Goal: Task Accomplishment & Management: Use online tool/utility

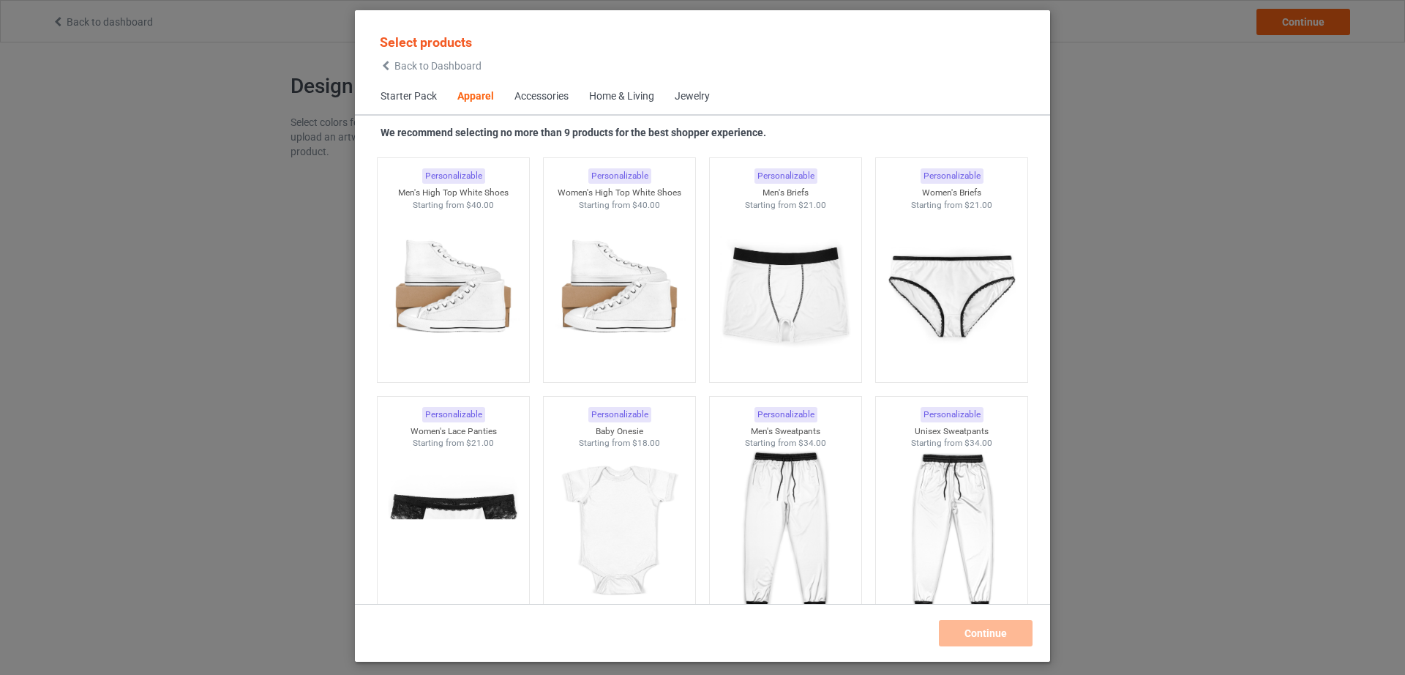
scroll to position [851, 0]
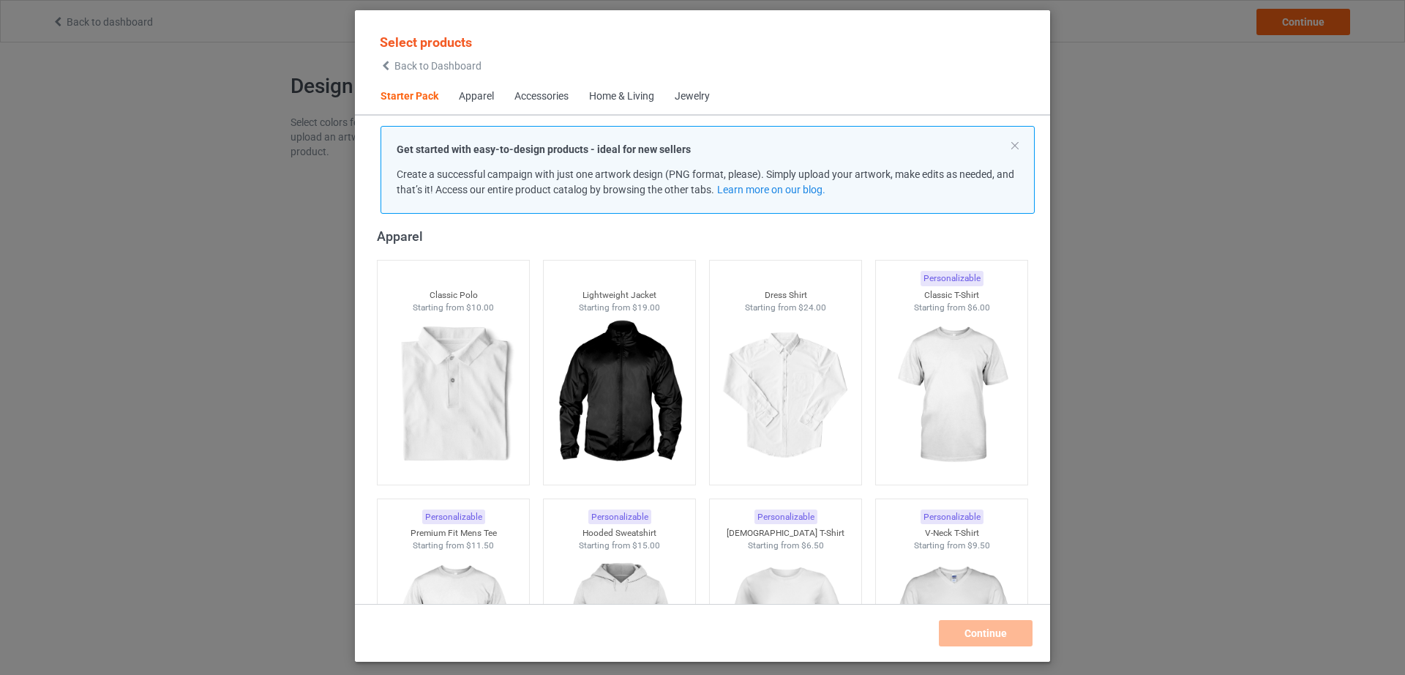
scroll to position [240, 0]
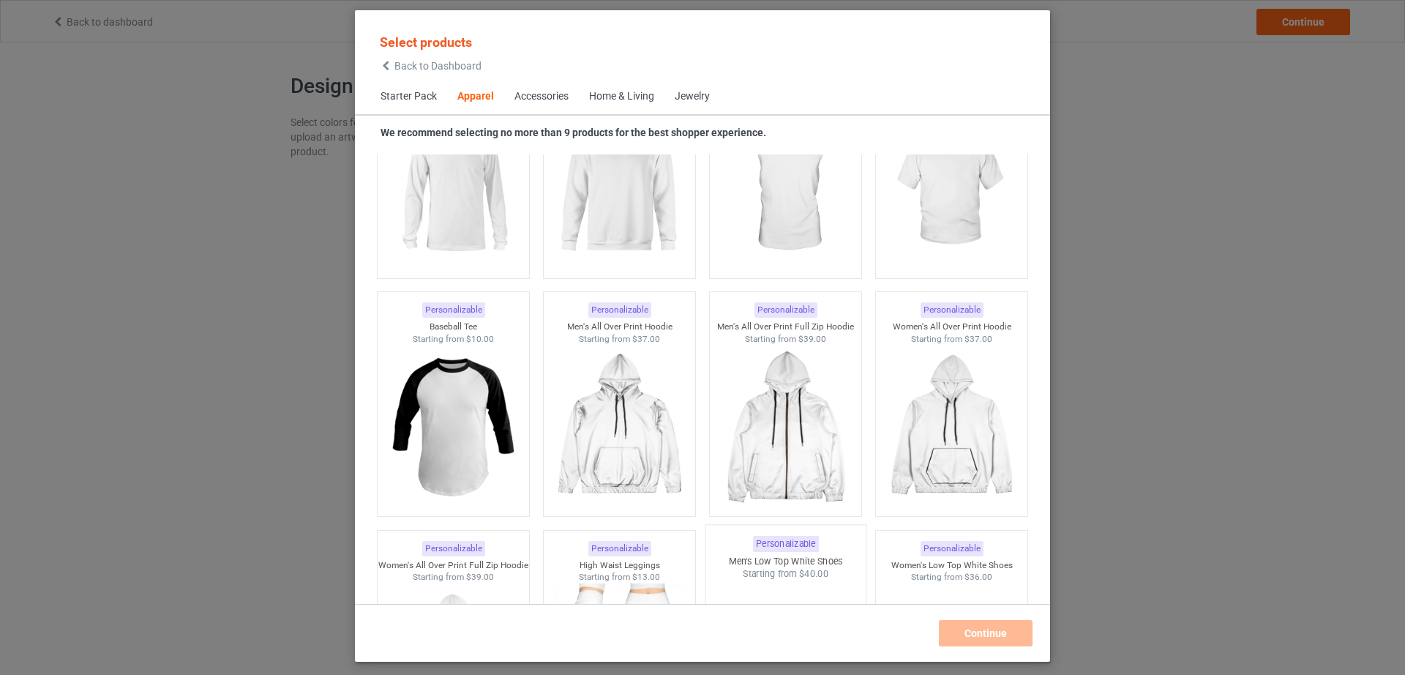
scroll to position [1460, 0]
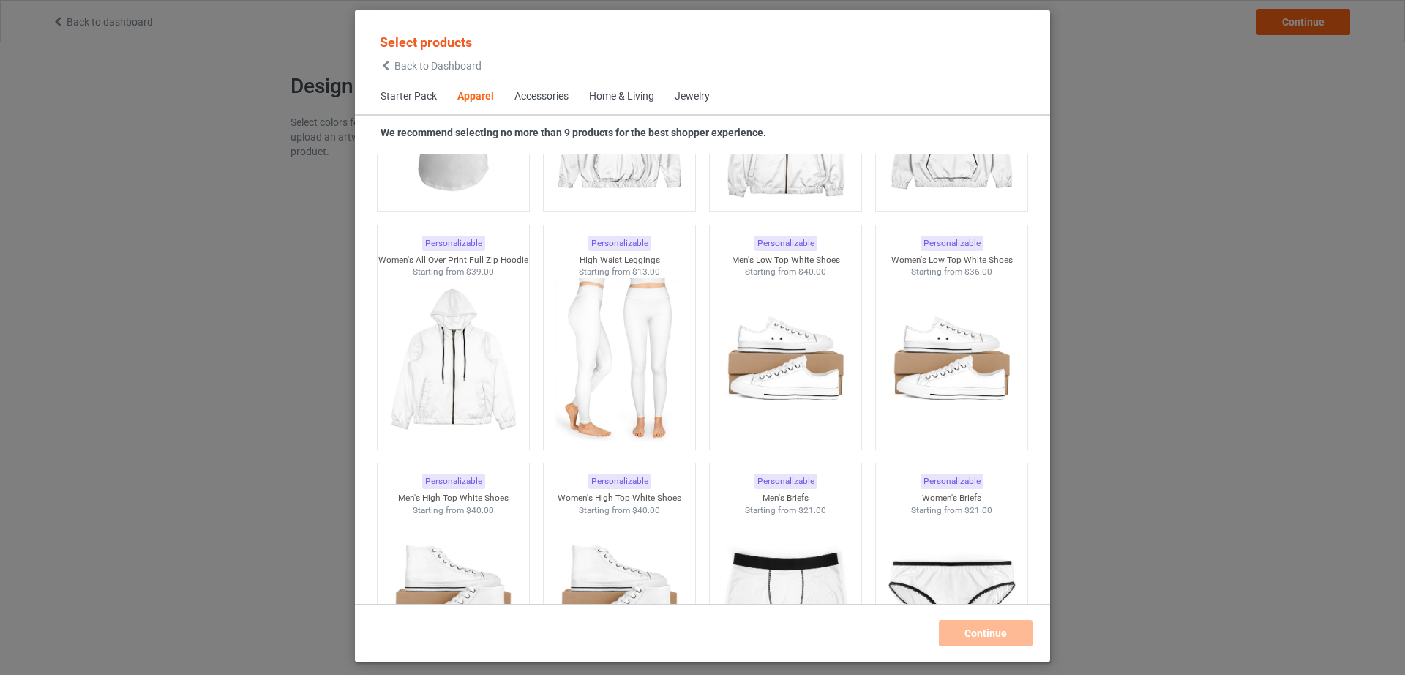
click at [1186, 425] on div "Select products Back to Dashboard Starter Pack Apparel Accessories Home & Livin…" at bounding box center [702, 337] width 1405 height 675
click at [387, 70] on icon at bounding box center [386, 66] width 12 height 10
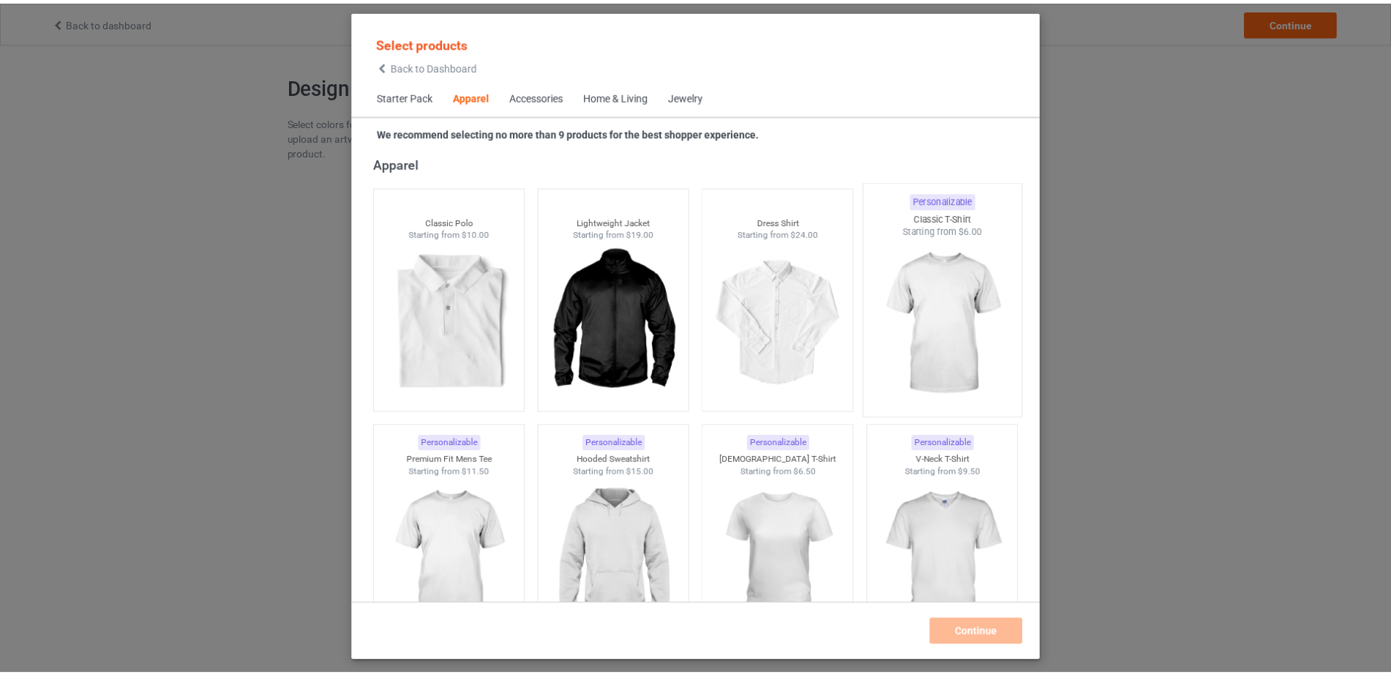
scroll to position [851, 0]
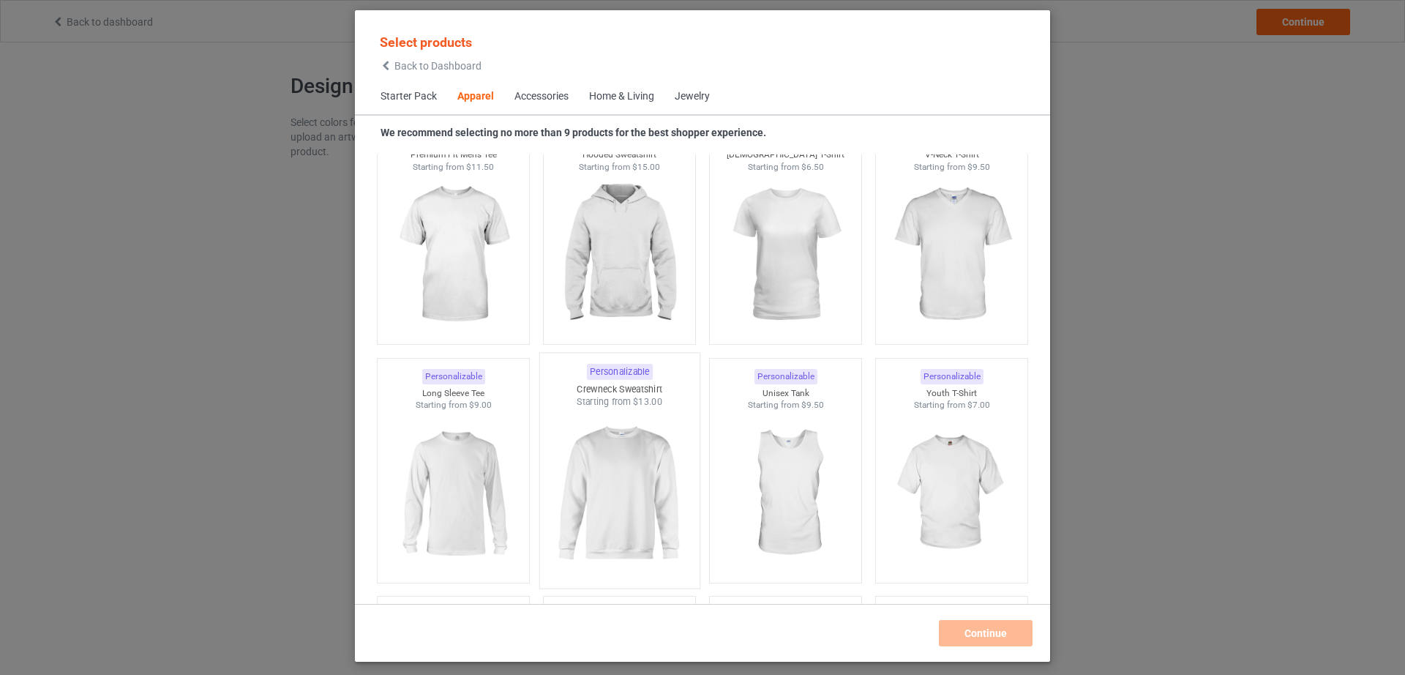
click at [622, 476] on img at bounding box center [619, 494] width 138 height 172
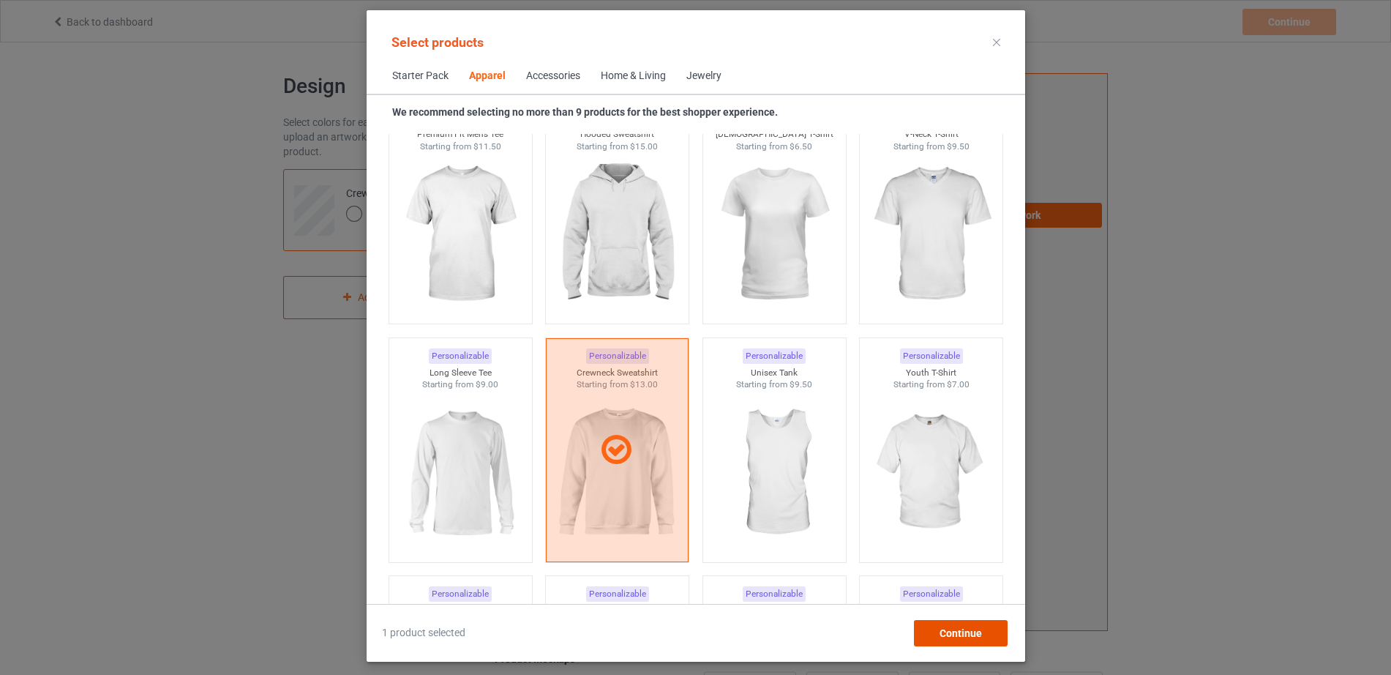
click at [982, 629] on span "Continue" at bounding box center [960, 633] width 42 height 12
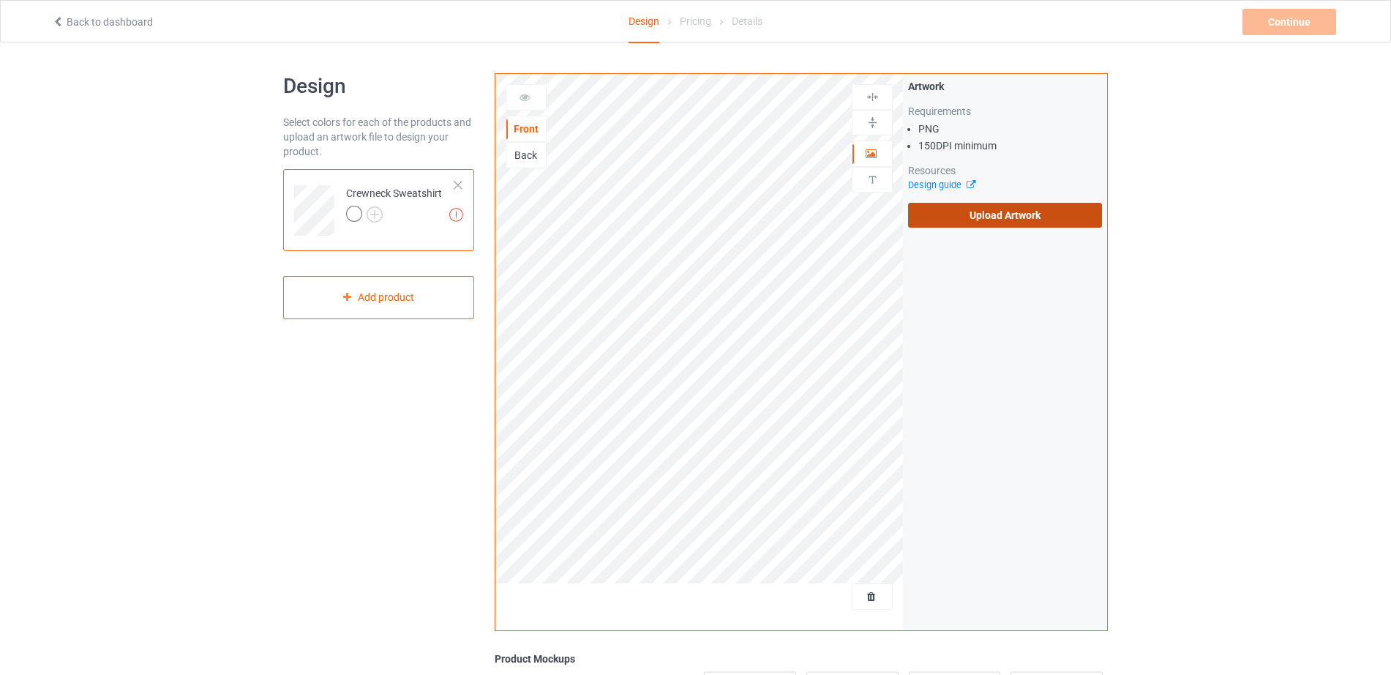
click at [995, 215] on label "Upload Artwork" at bounding box center [1005, 215] width 194 height 25
click at [0, 0] on input "Upload Artwork" at bounding box center [0, 0] width 0 height 0
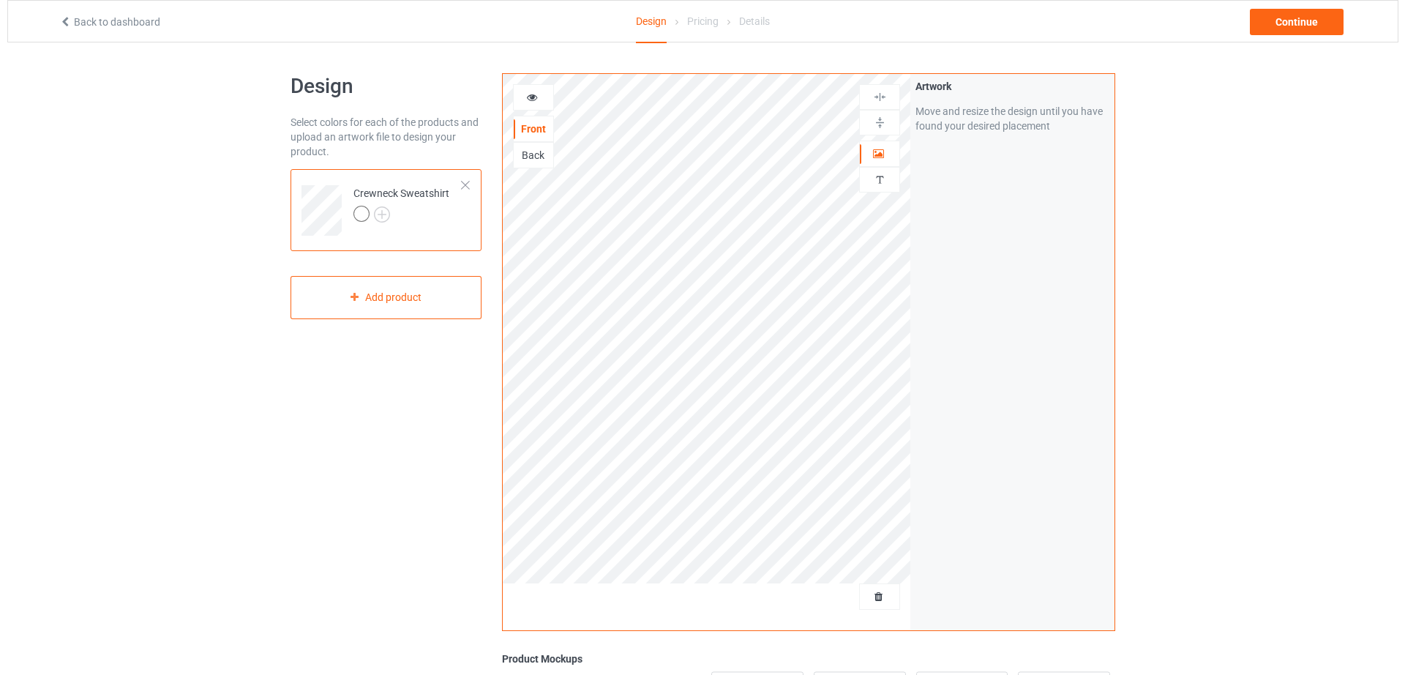
scroll to position [274, 0]
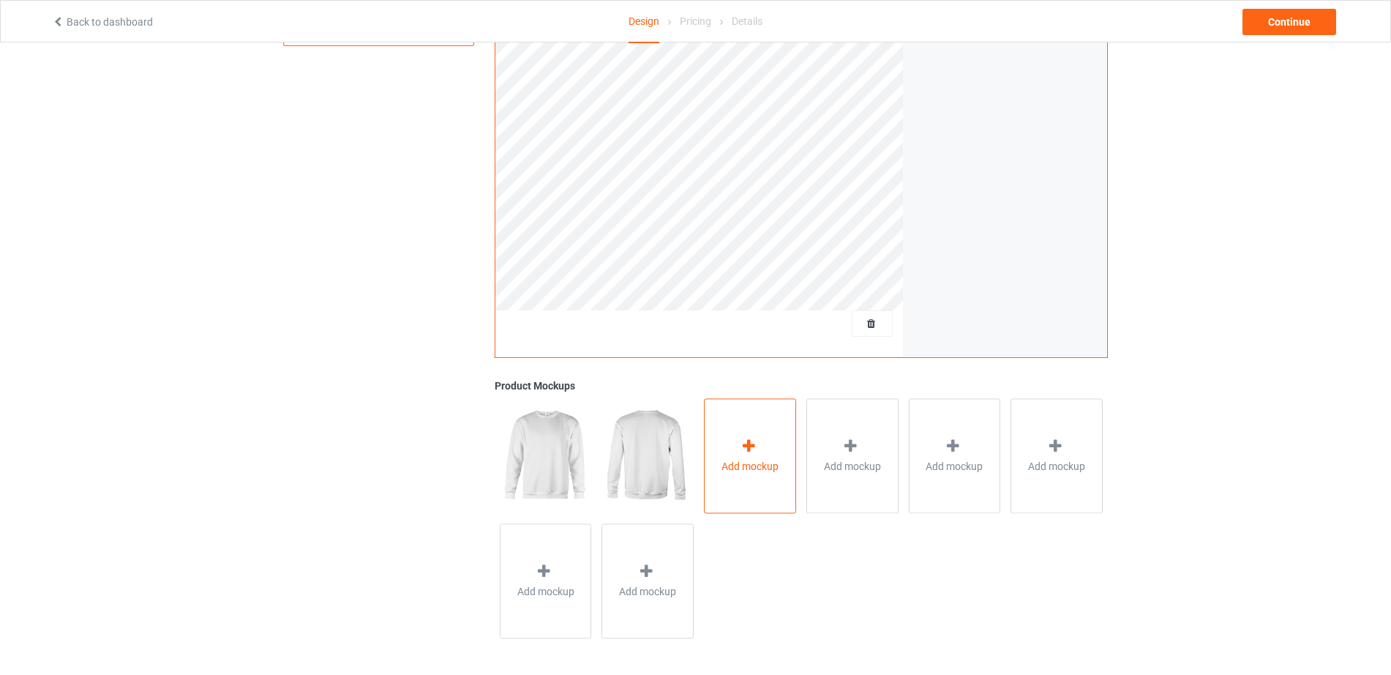
click at [763, 444] on div "Add mockup" at bounding box center [750, 455] width 92 height 115
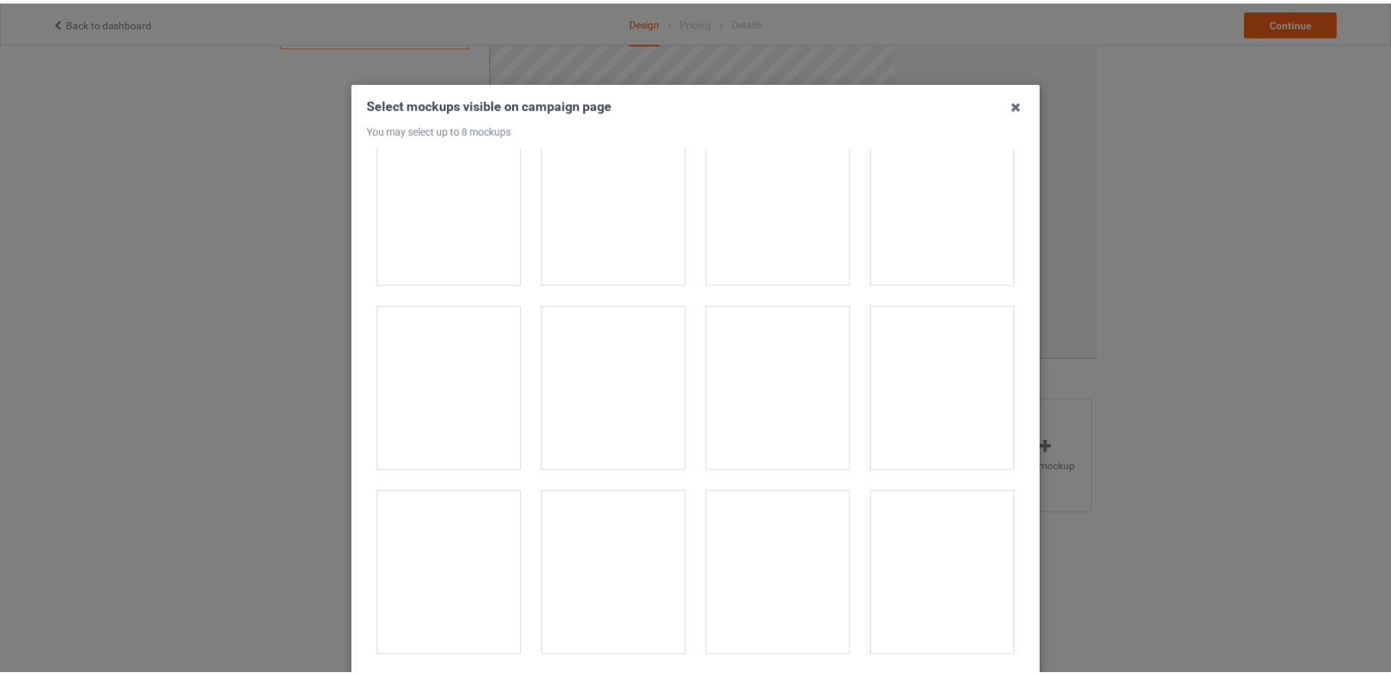
scroll to position [1830, 0]
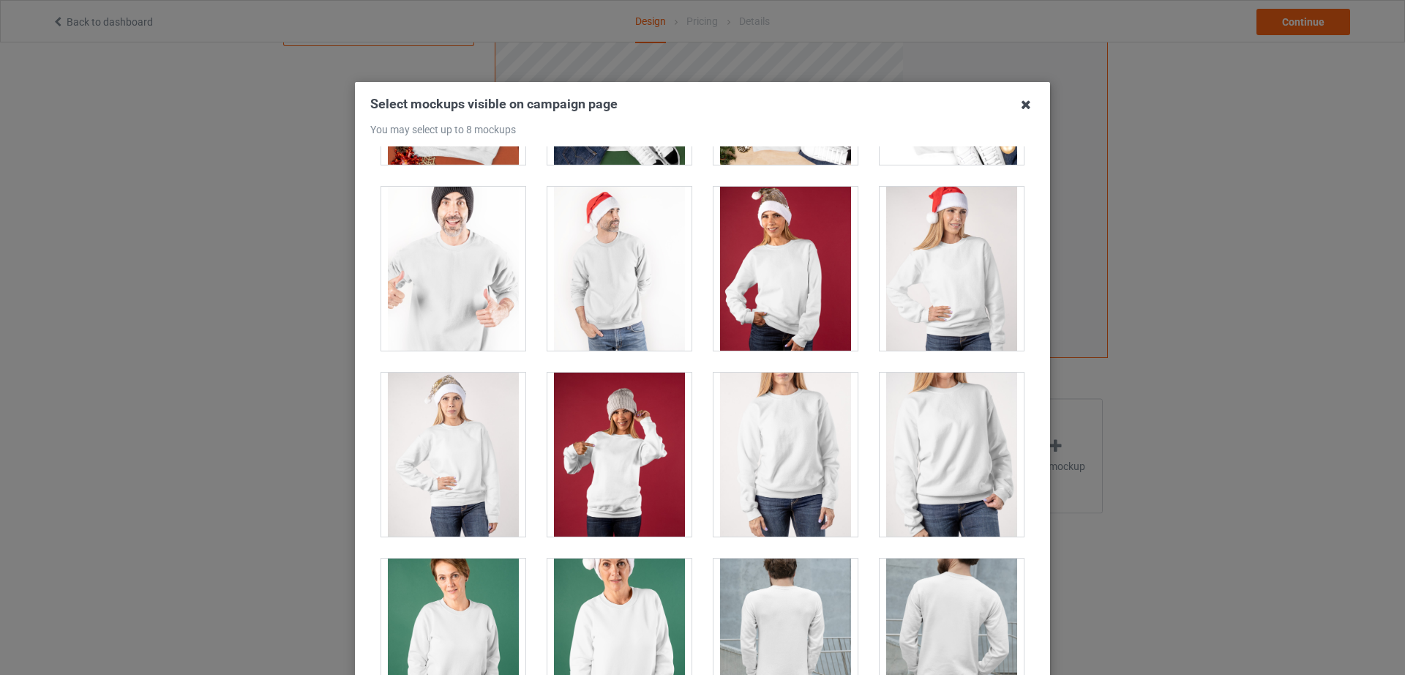
click at [1020, 105] on icon at bounding box center [1025, 104] width 23 height 23
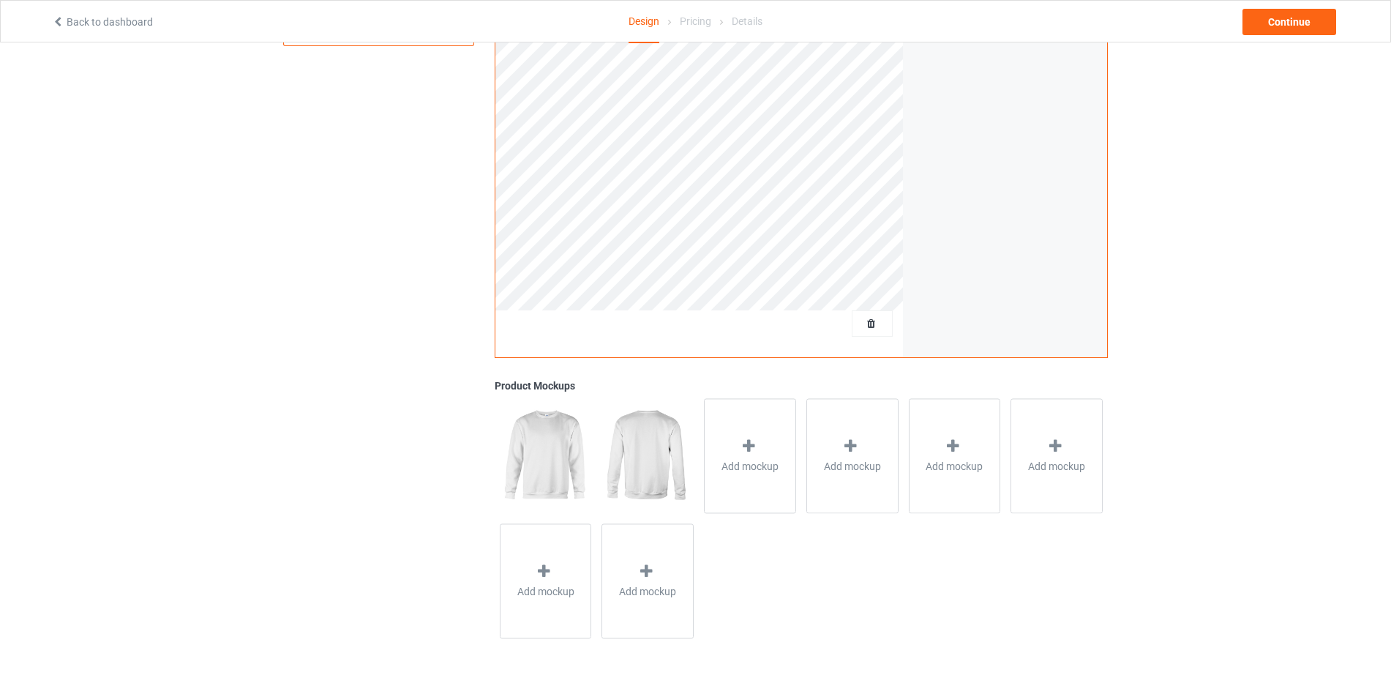
click at [1195, 233] on div "Design Select colors for each of the products and upload an artwork file to des…" at bounding box center [695, 221] width 1391 height 905
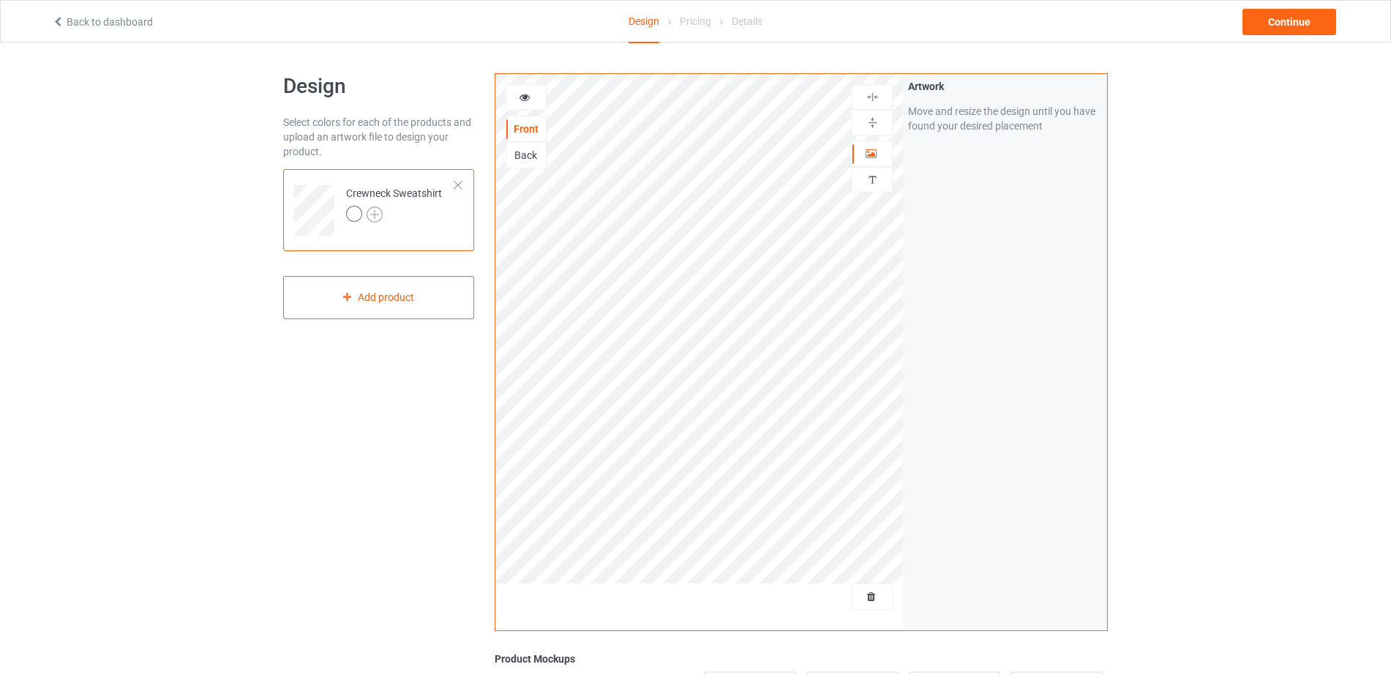
click at [373, 217] on img at bounding box center [375, 214] width 16 height 16
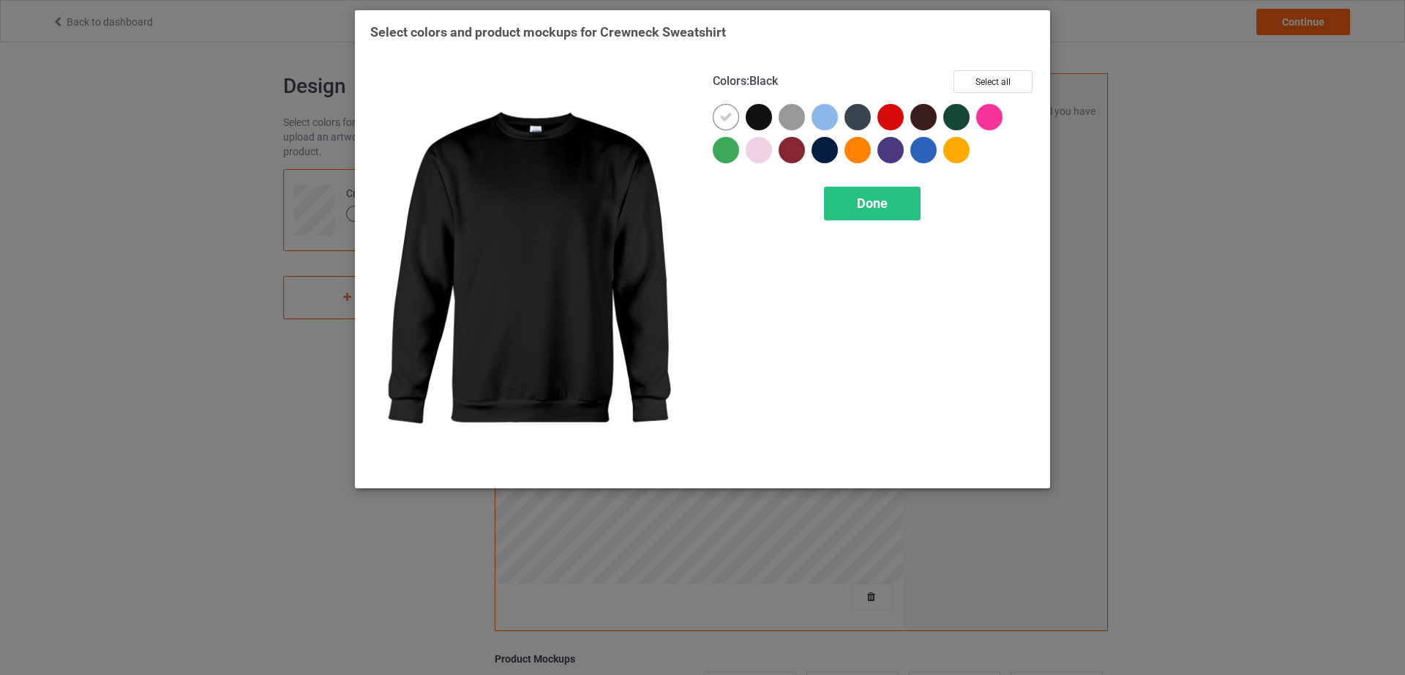
click at [760, 116] on div at bounding box center [759, 117] width 26 height 26
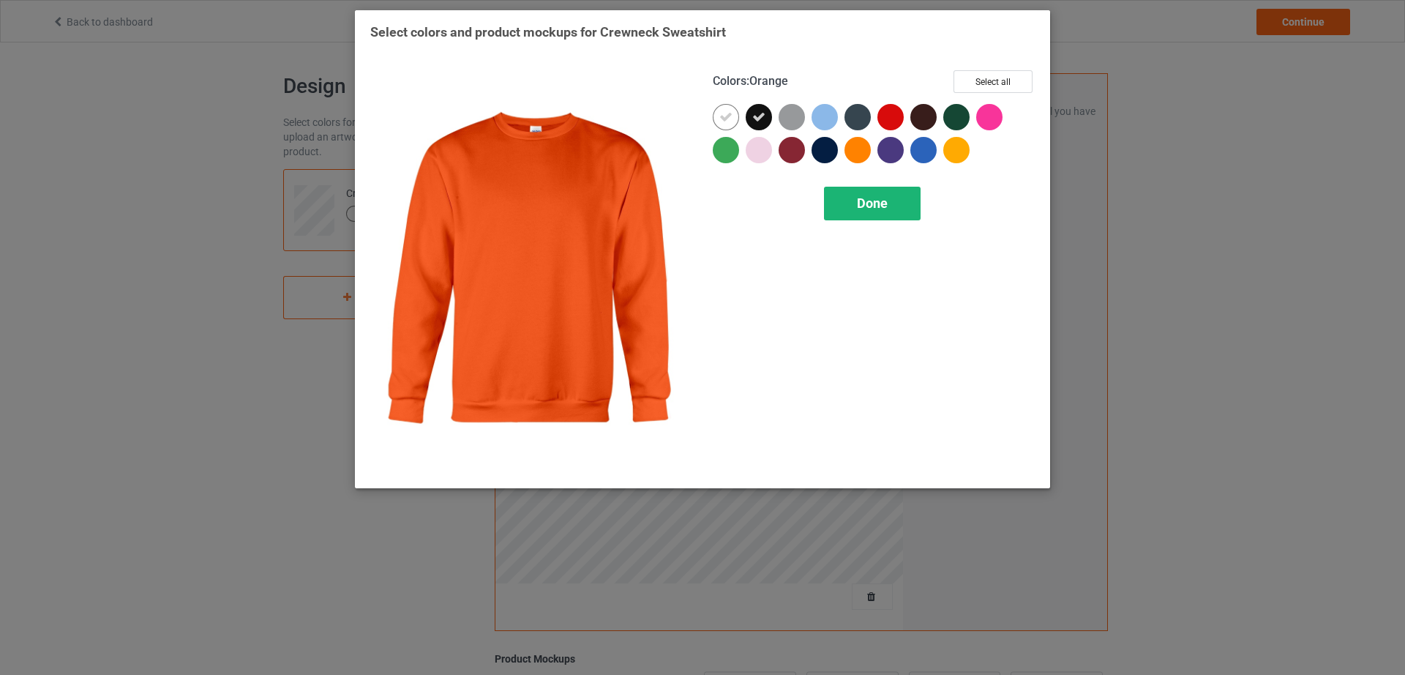
click at [851, 201] on div "Done" at bounding box center [872, 204] width 97 height 34
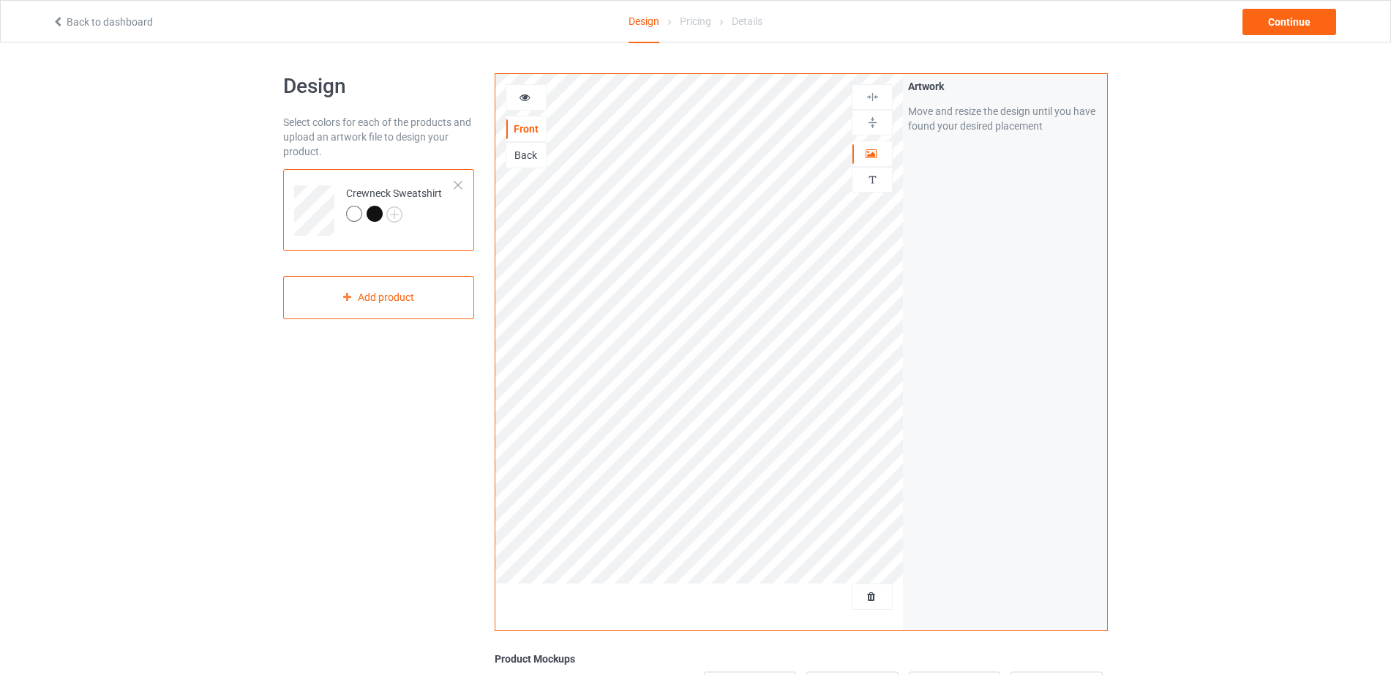
click at [371, 209] on div at bounding box center [375, 214] width 16 height 16
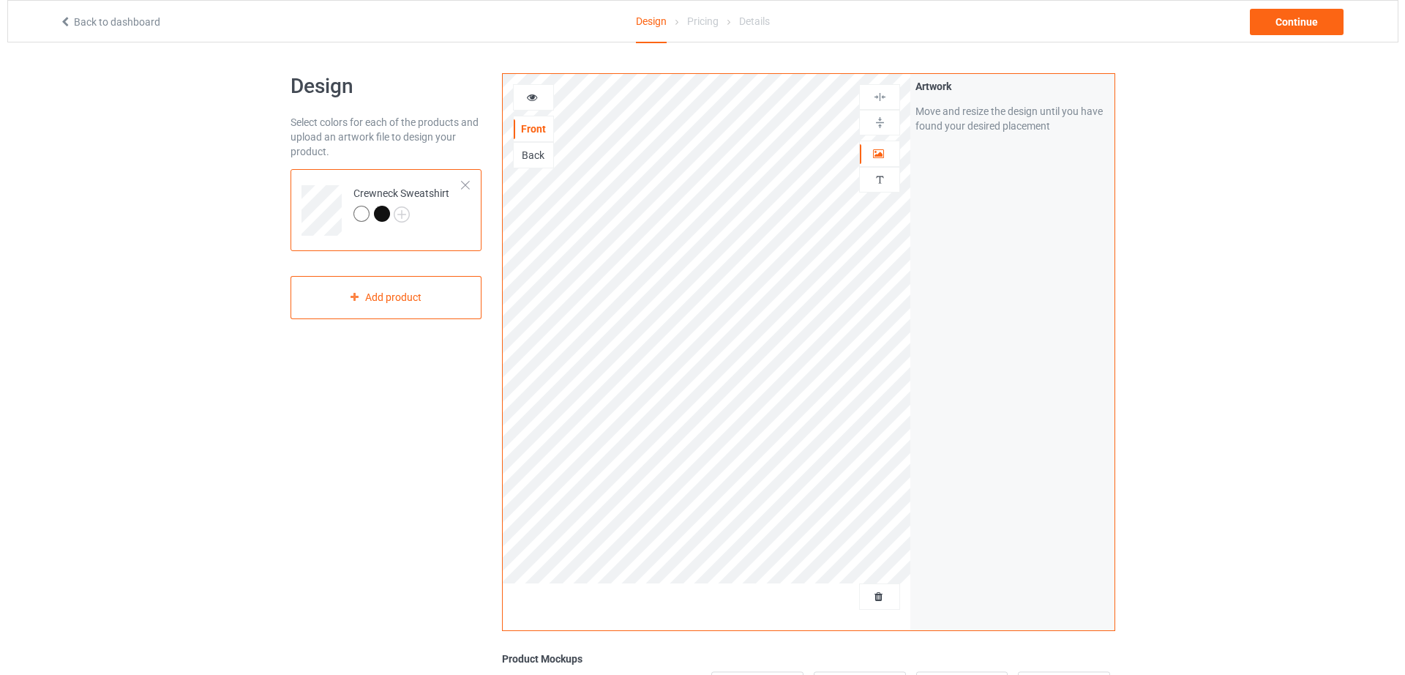
scroll to position [274, 0]
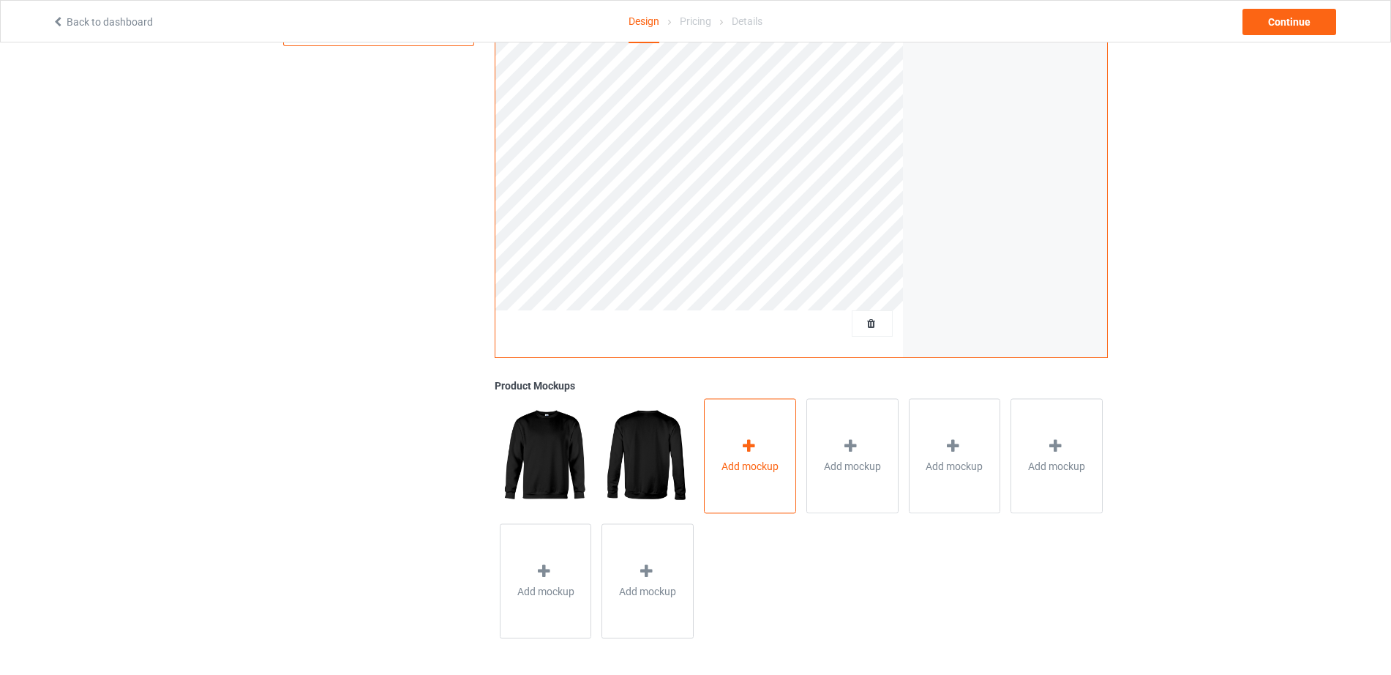
click at [747, 459] on span "Add mockup" at bounding box center [750, 466] width 57 height 15
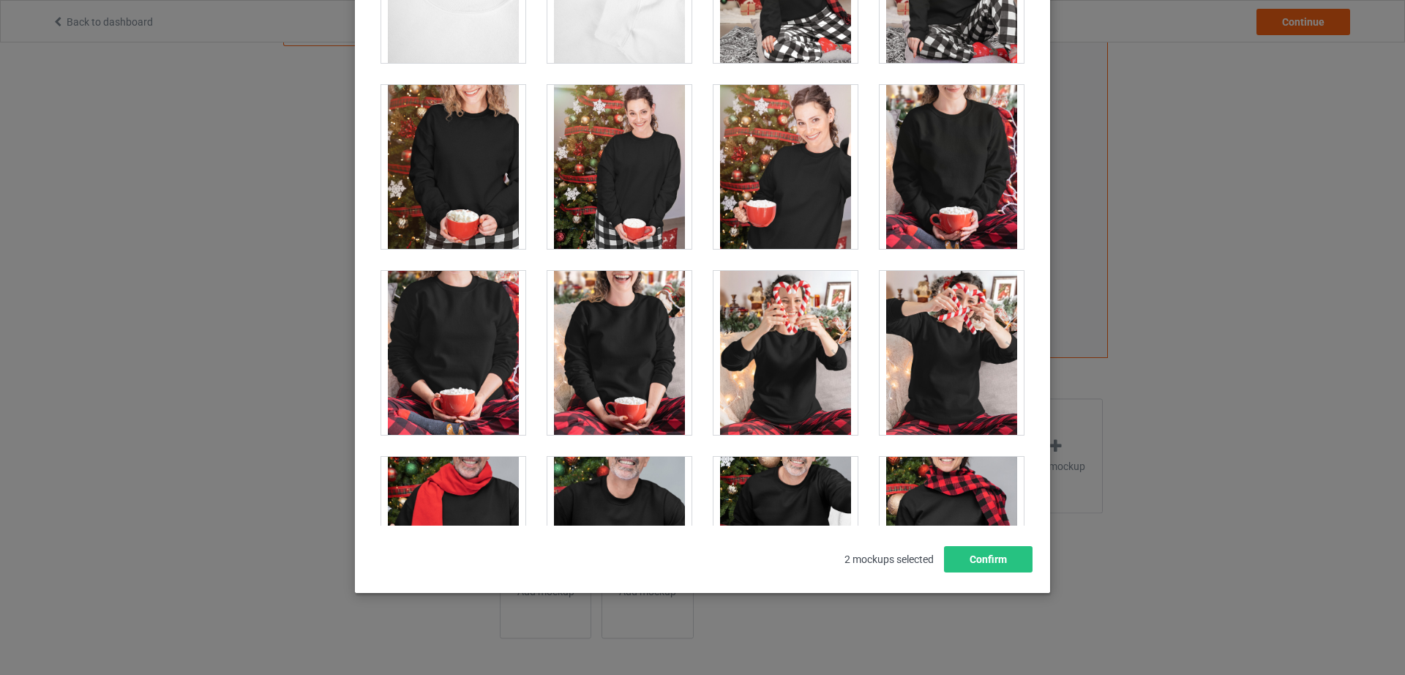
scroll to position [6099, 0]
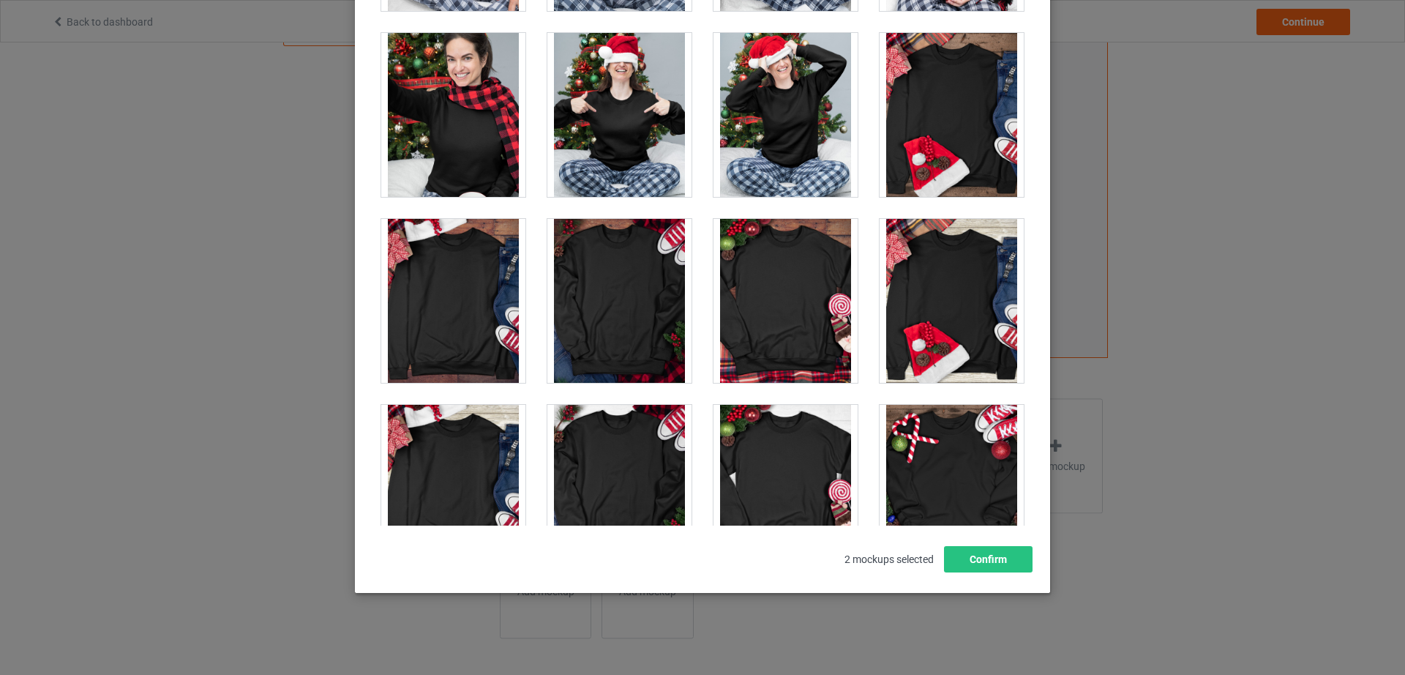
click at [636, 296] on div at bounding box center [619, 301] width 144 height 164
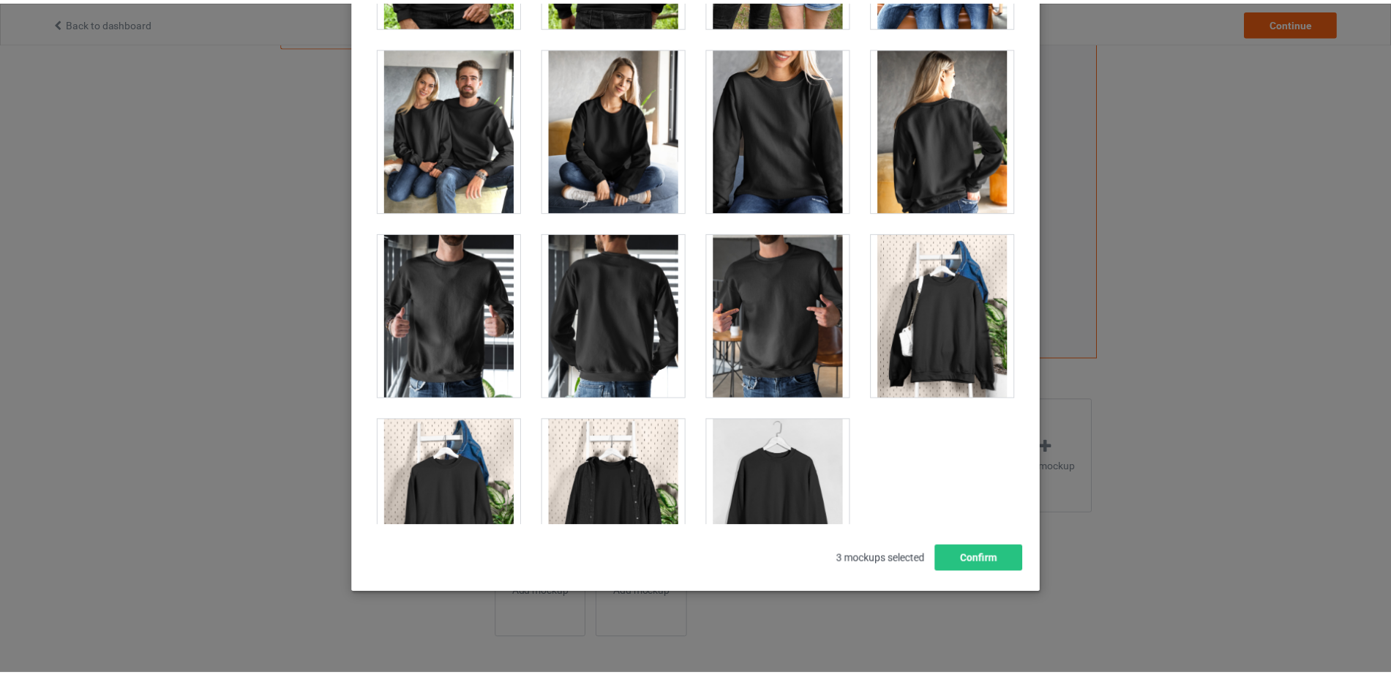
scroll to position [7082, 0]
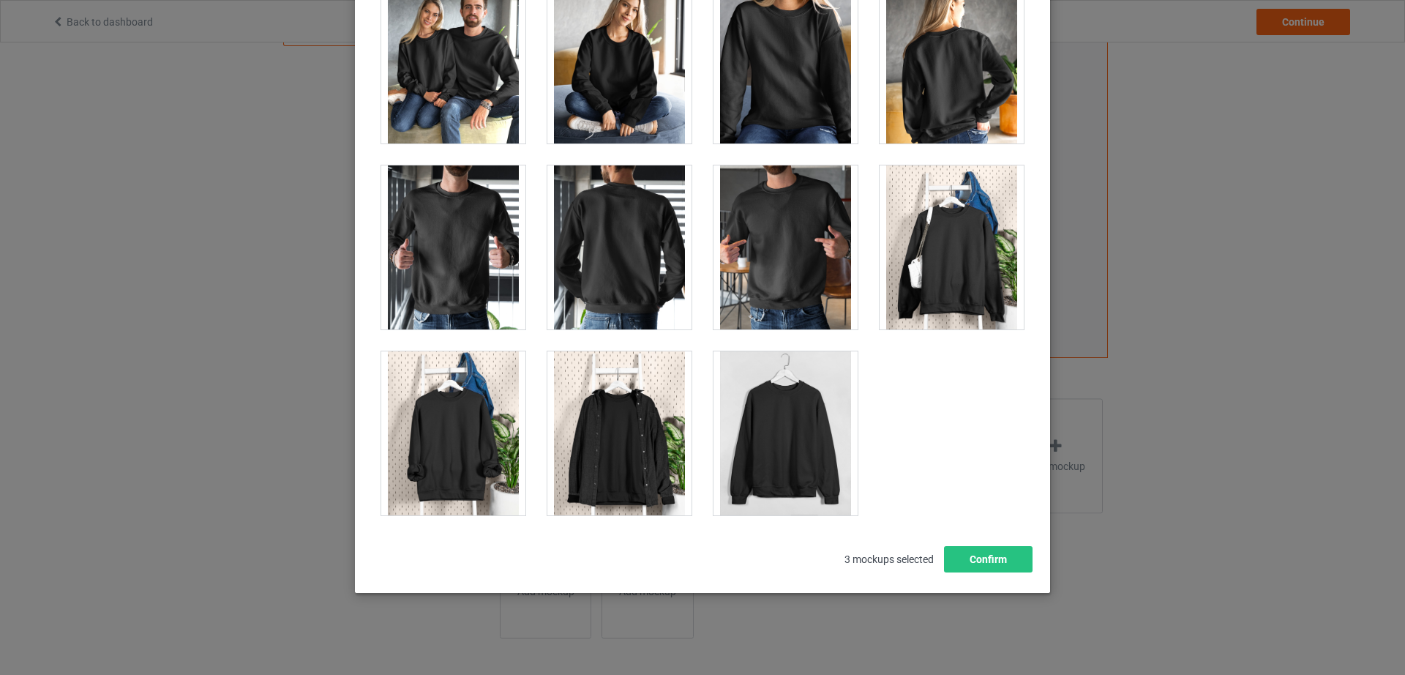
click at [816, 433] on div at bounding box center [786, 433] width 144 height 164
click at [960, 565] on button "Confirm" at bounding box center [988, 559] width 89 height 26
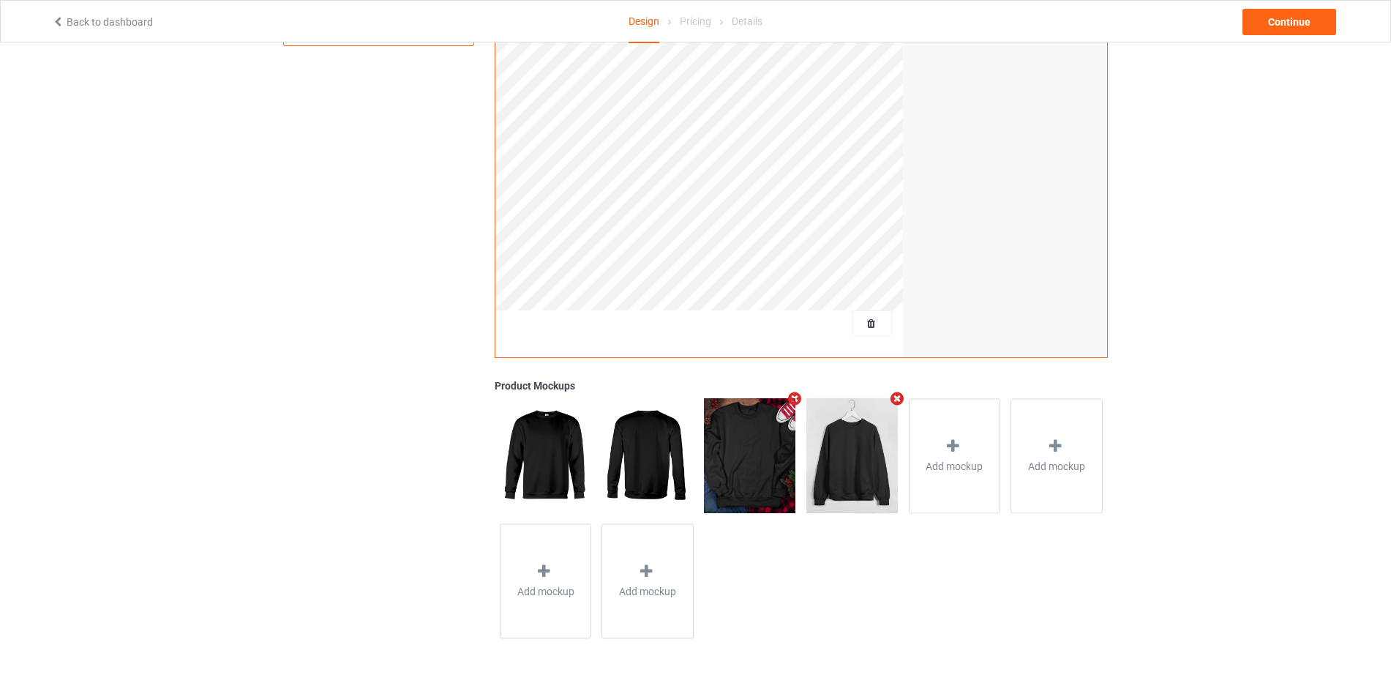
scroll to position [0, 0]
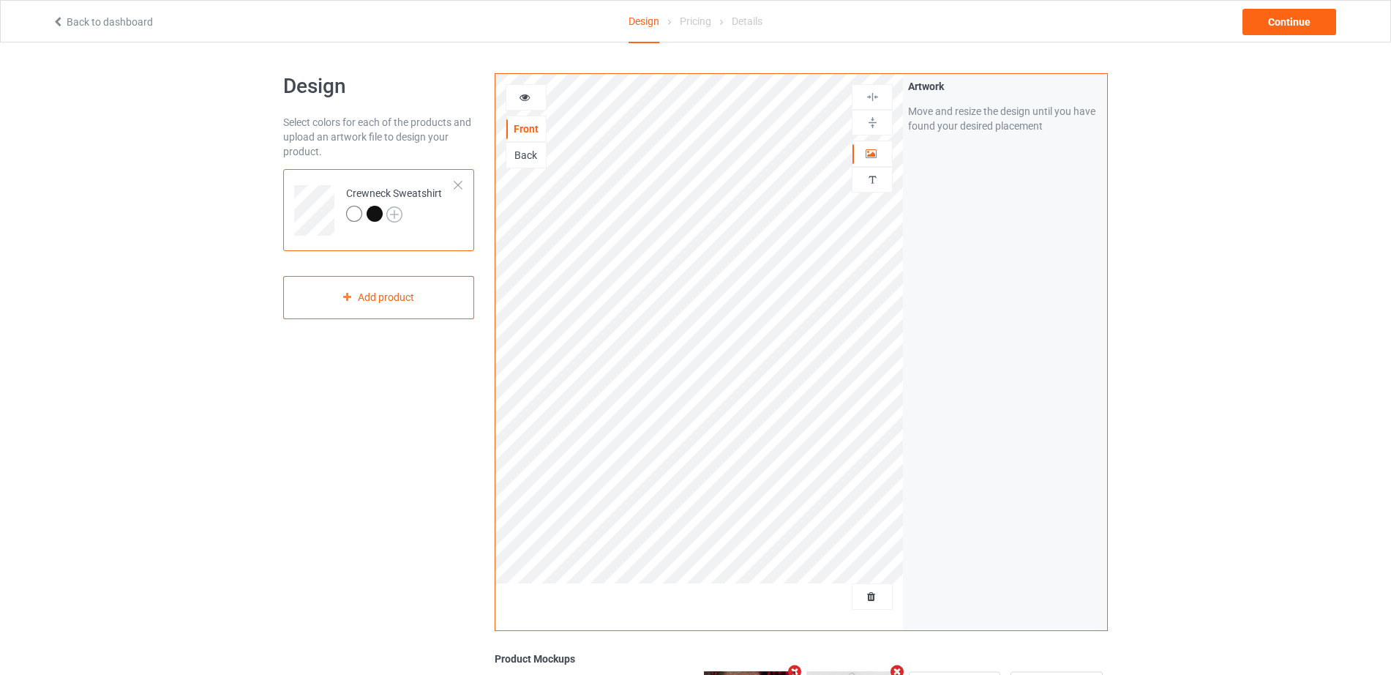
click at [395, 217] on img at bounding box center [394, 214] width 16 height 16
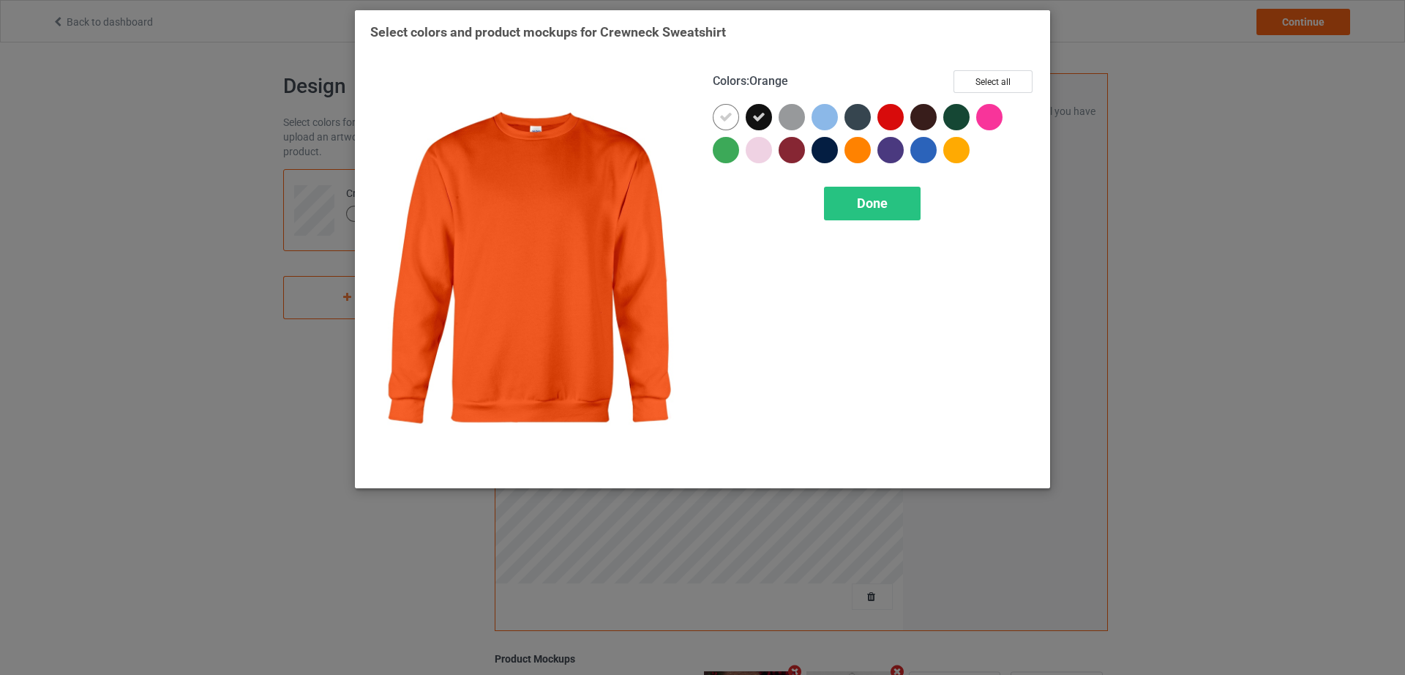
click at [862, 154] on div at bounding box center [858, 150] width 26 height 26
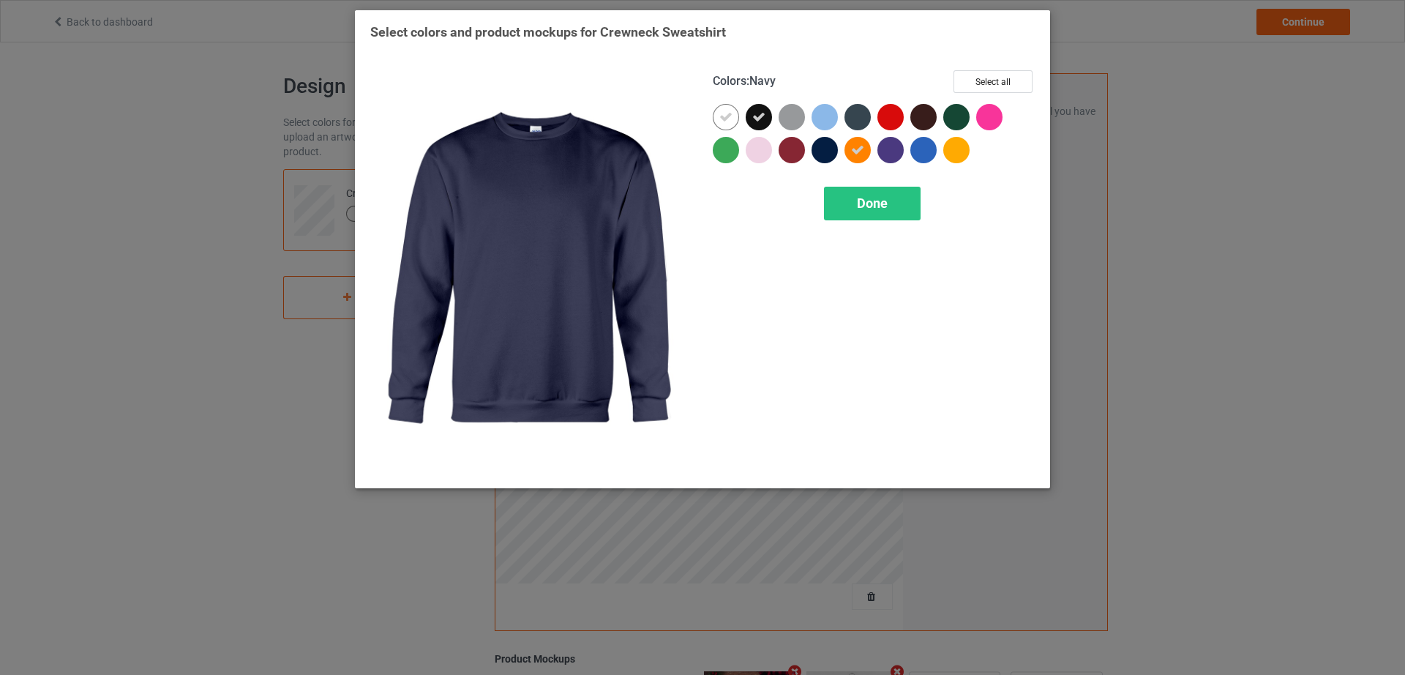
click at [823, 154] on div at bounding box center [825, 150] width 26 height 26
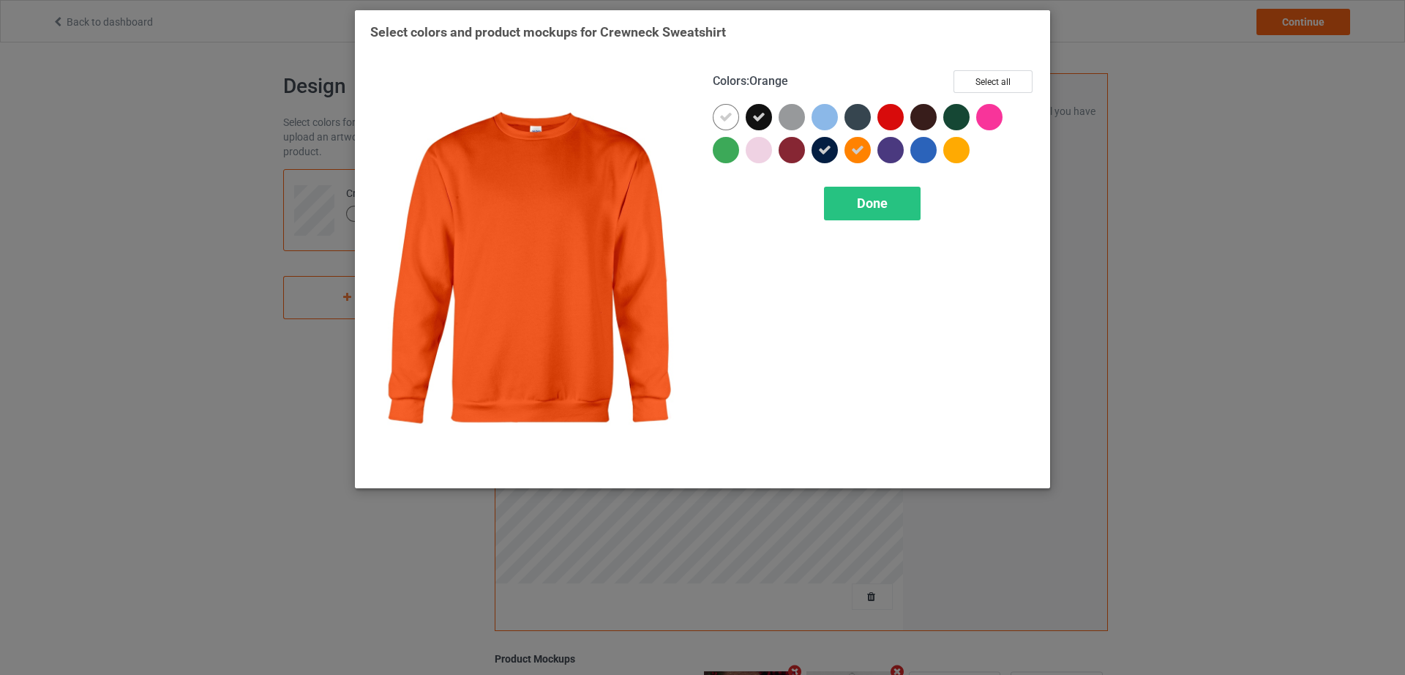
click at [852, 152] on icon at bounding box center [857, 149] width 13 height 13
click at [866, 212] on div "Done" at bounding box center [872, 204] width 97 height 34
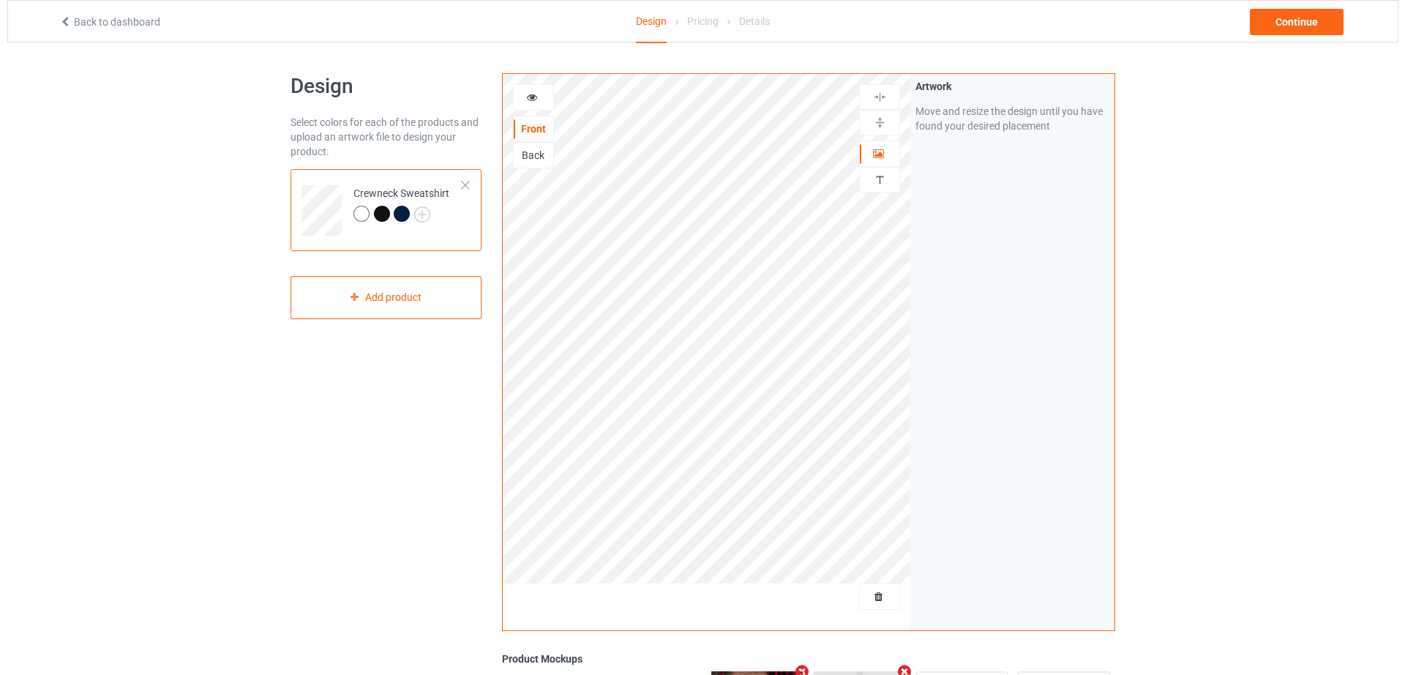
scroll to position [274, 0]
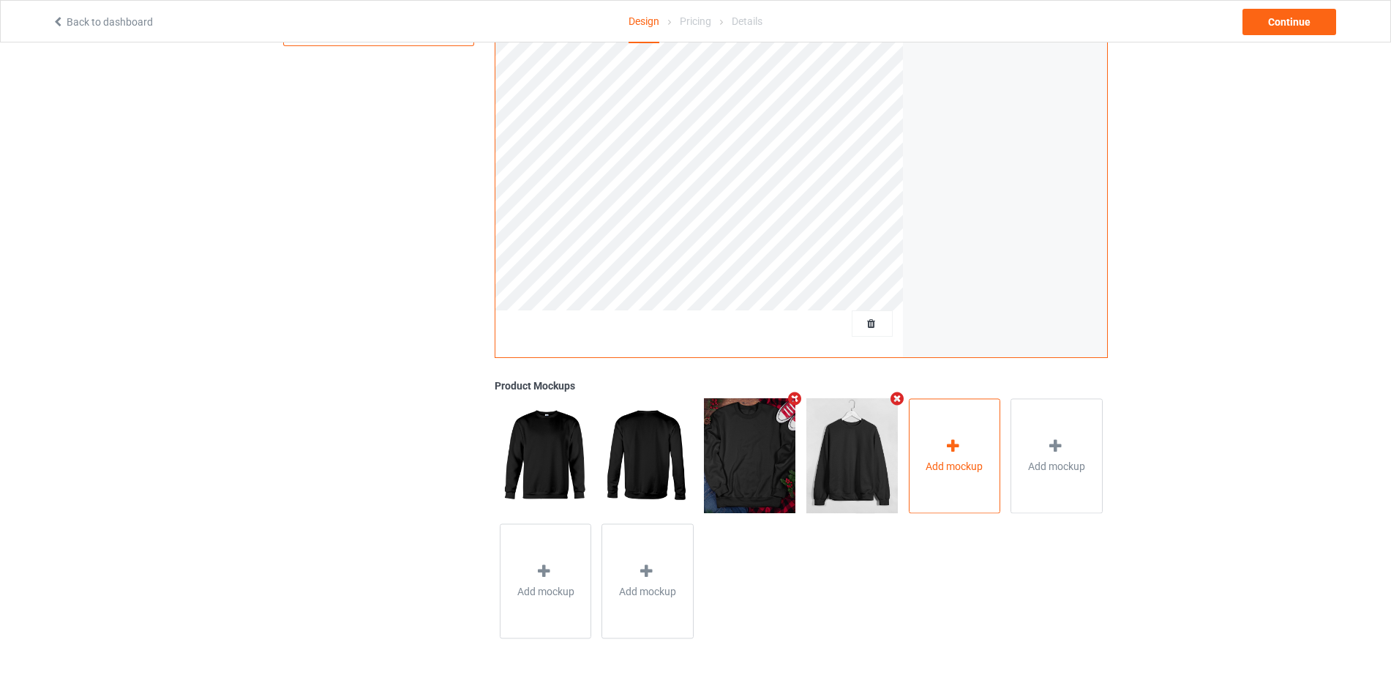
click at [936, 459] on span "Add mockup" at bounding box center [954, 466] width 57 height 15
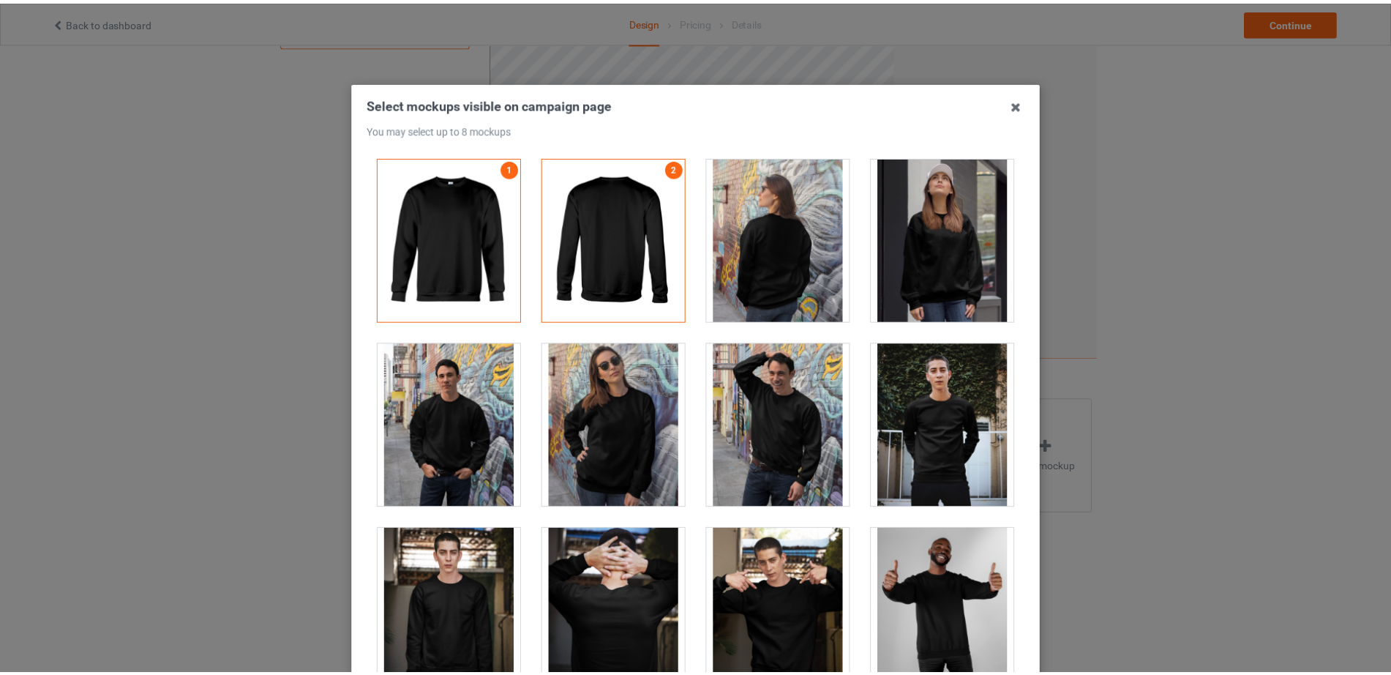
scroll to position [1220, 0]
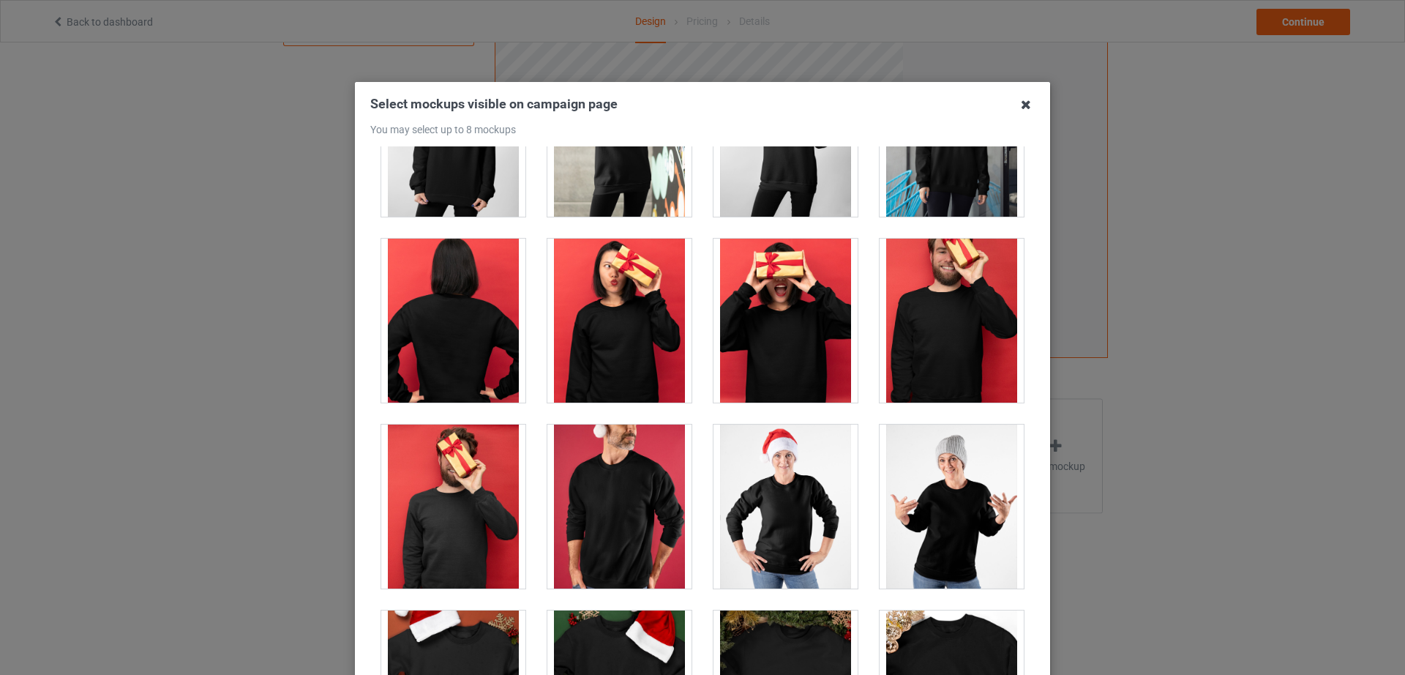
click at [1018, 107] on icon at bounding box center [1025, 104] width 23 height 23
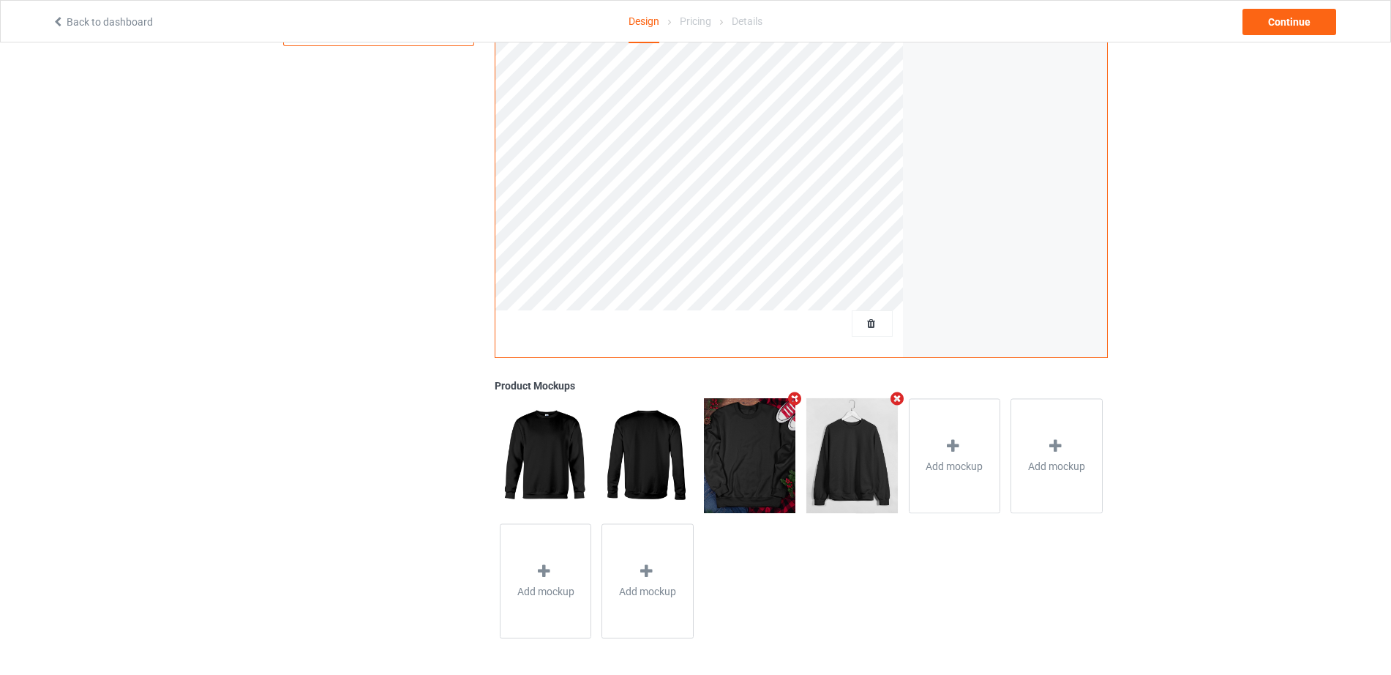
scroll to position [0, 0]
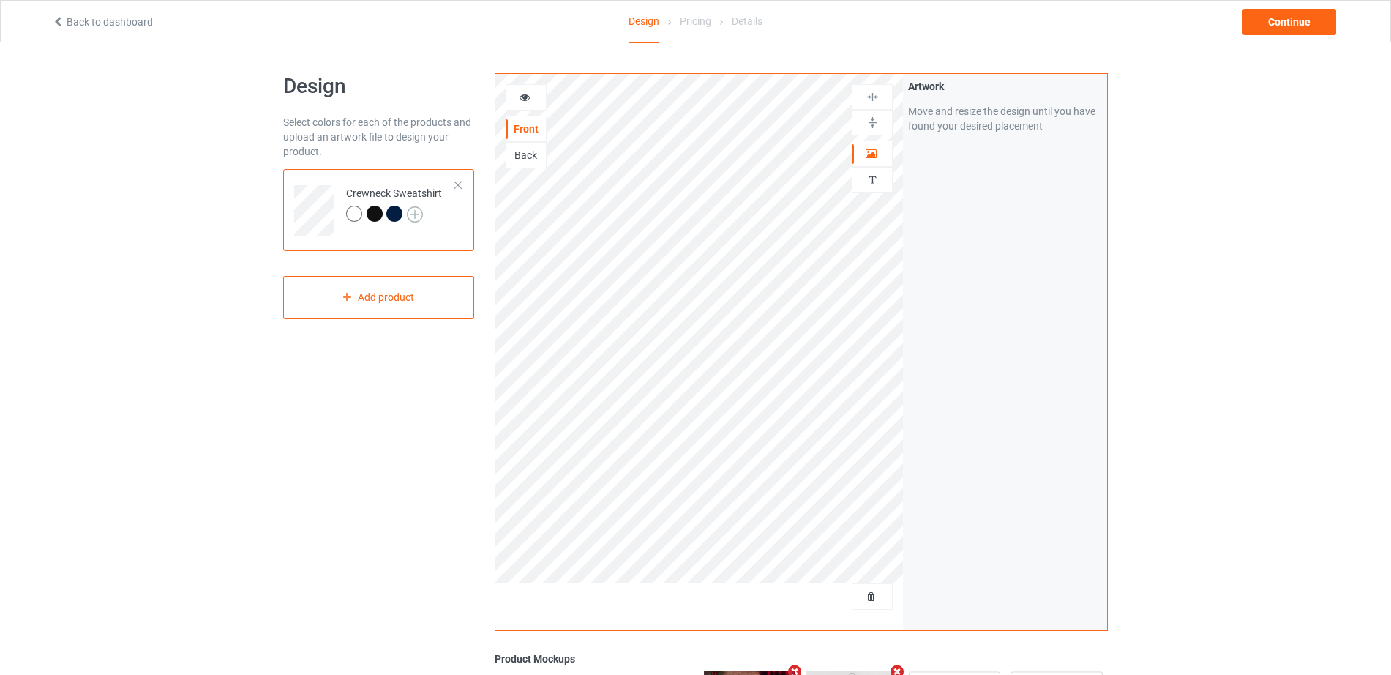
click at [416, 214] on img at bounding box center [415, 214] width 16 height 16
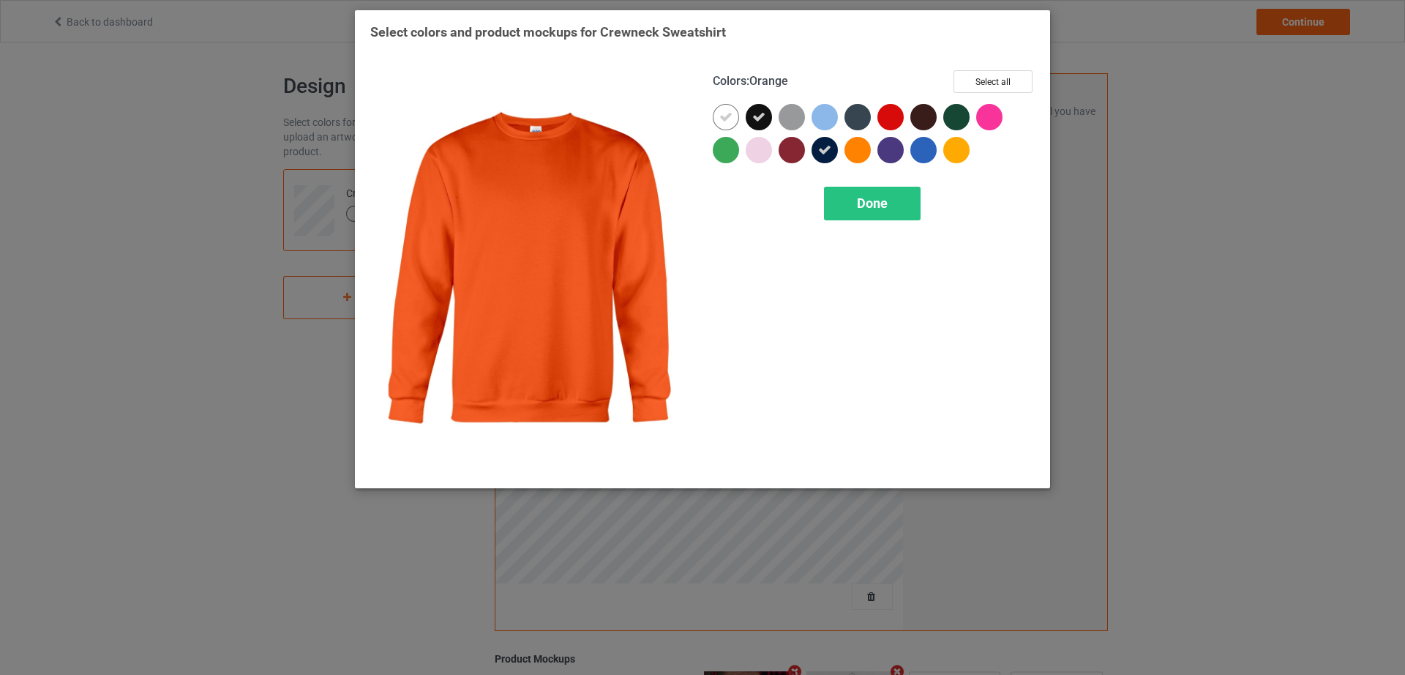
click at [862, 144] on div at bounding box center [858, 150] width 26 height 26
click at [848, 209] on div "Done" at bounding box center [872, 204] width 97 height 34
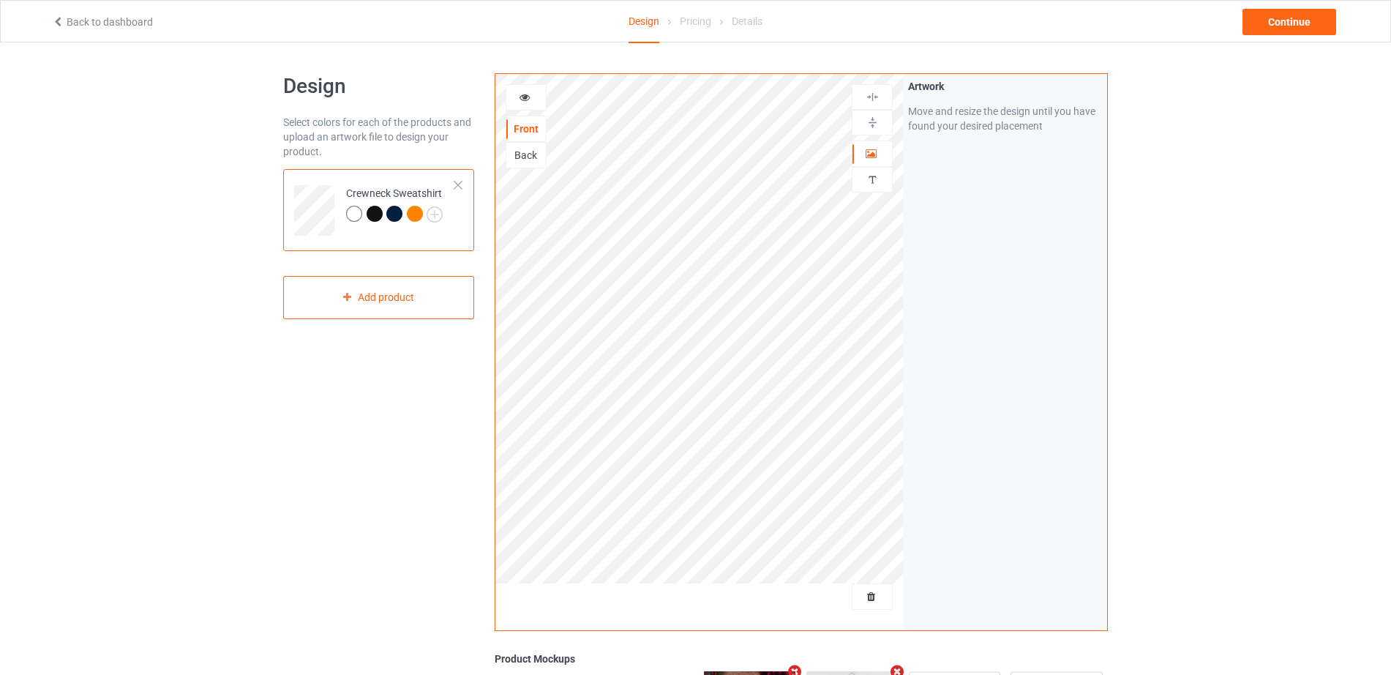
click at [411, 217] on div at bounding box center [415, 214] width 16 height 16
click at [413, 217] on div at bounding box center [415, 214] width 16 height 16
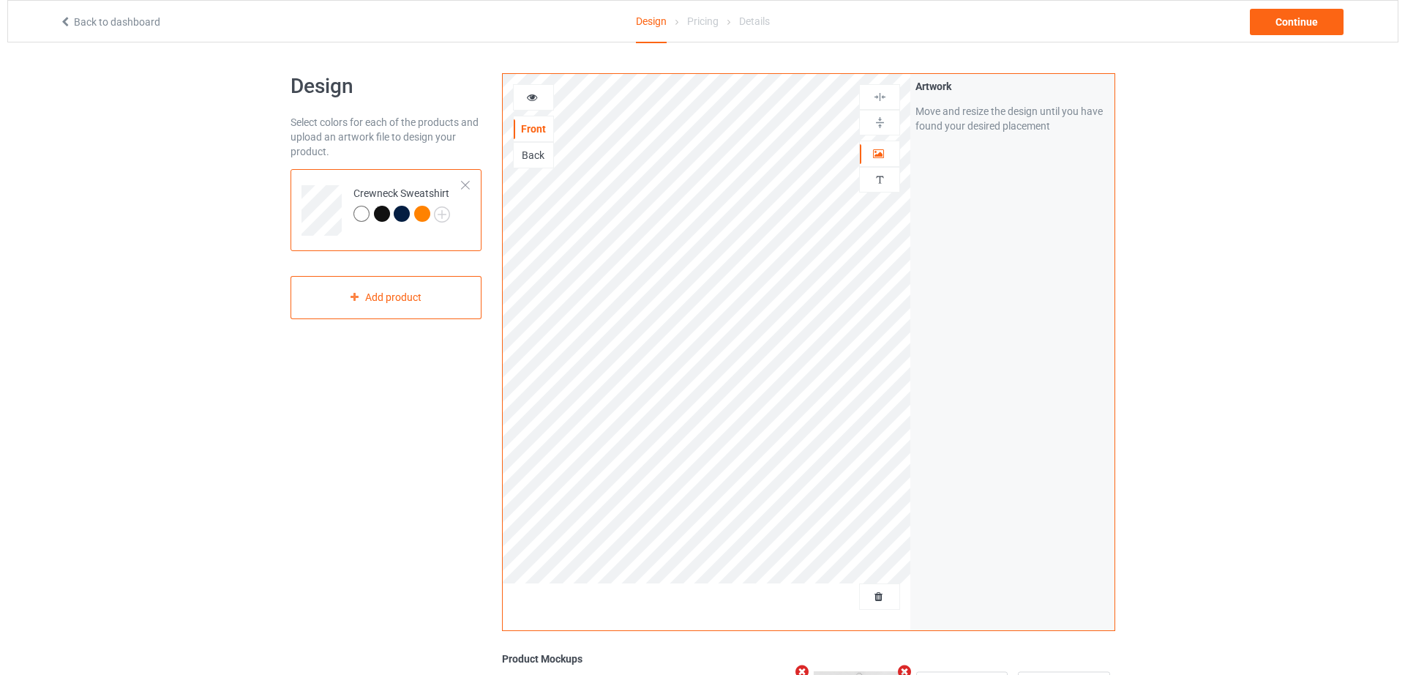
scroll to position [274, 0]
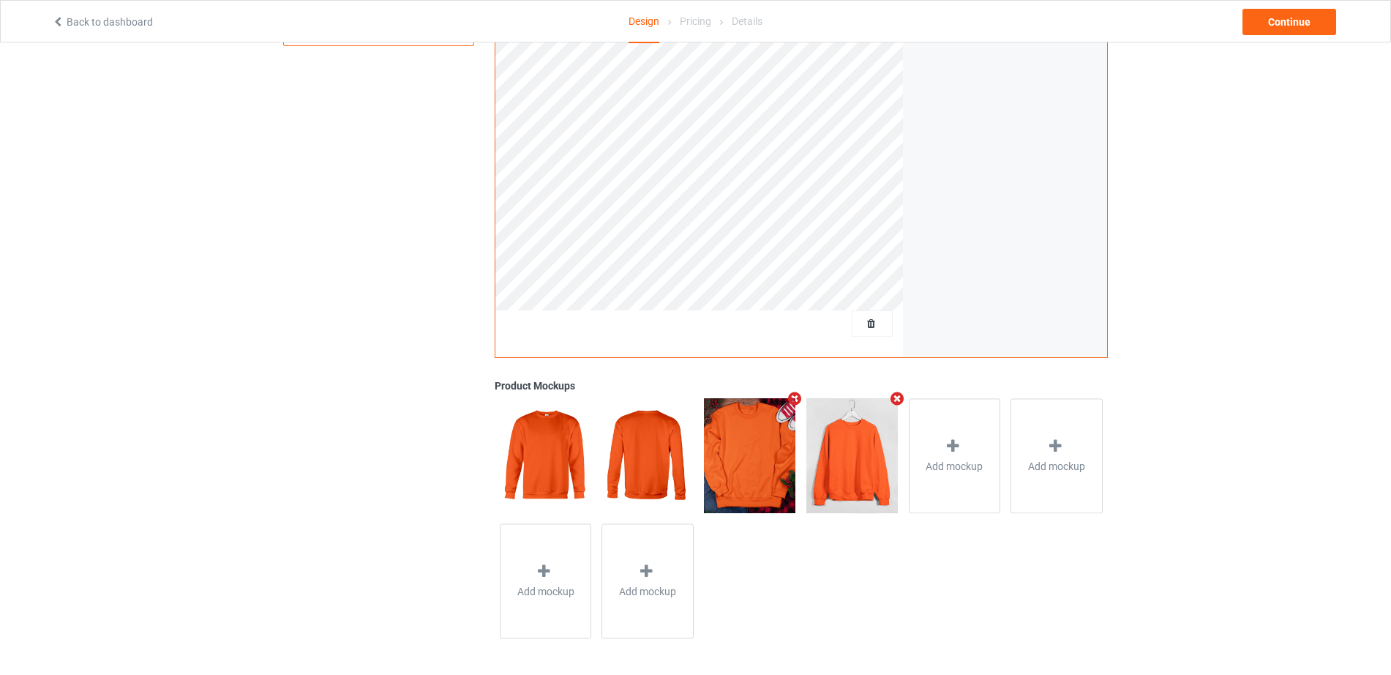
drag, startPoint x: 849, startPoint y: 440, endPoint x: 818, endPoint y: 540, distance: 104.9
click at [818, 540] on div "Add mockup Add mockup Add mockup Add mockup" at bounding box center [801, 518] width 613 height 250
click at [952, 441] on icon at bounding box center [953, 445] width 18 height 15
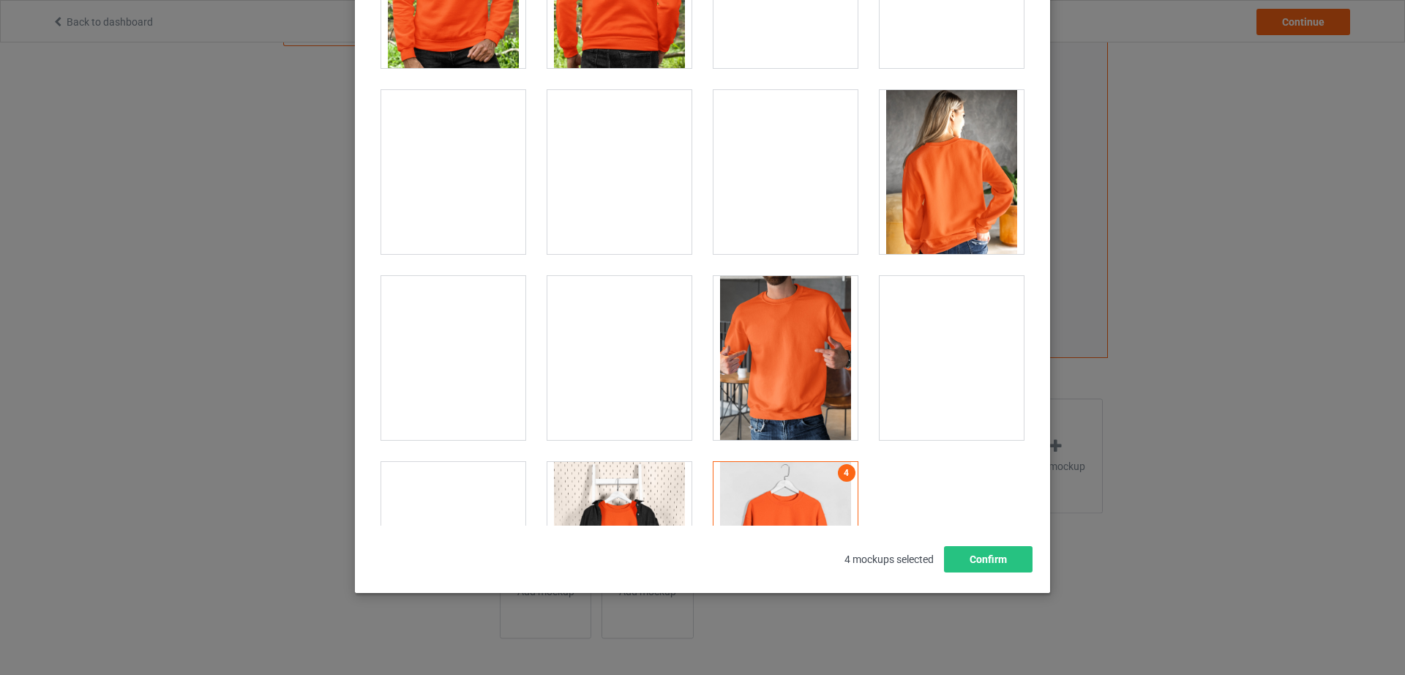
scroll to position [7082, 0]
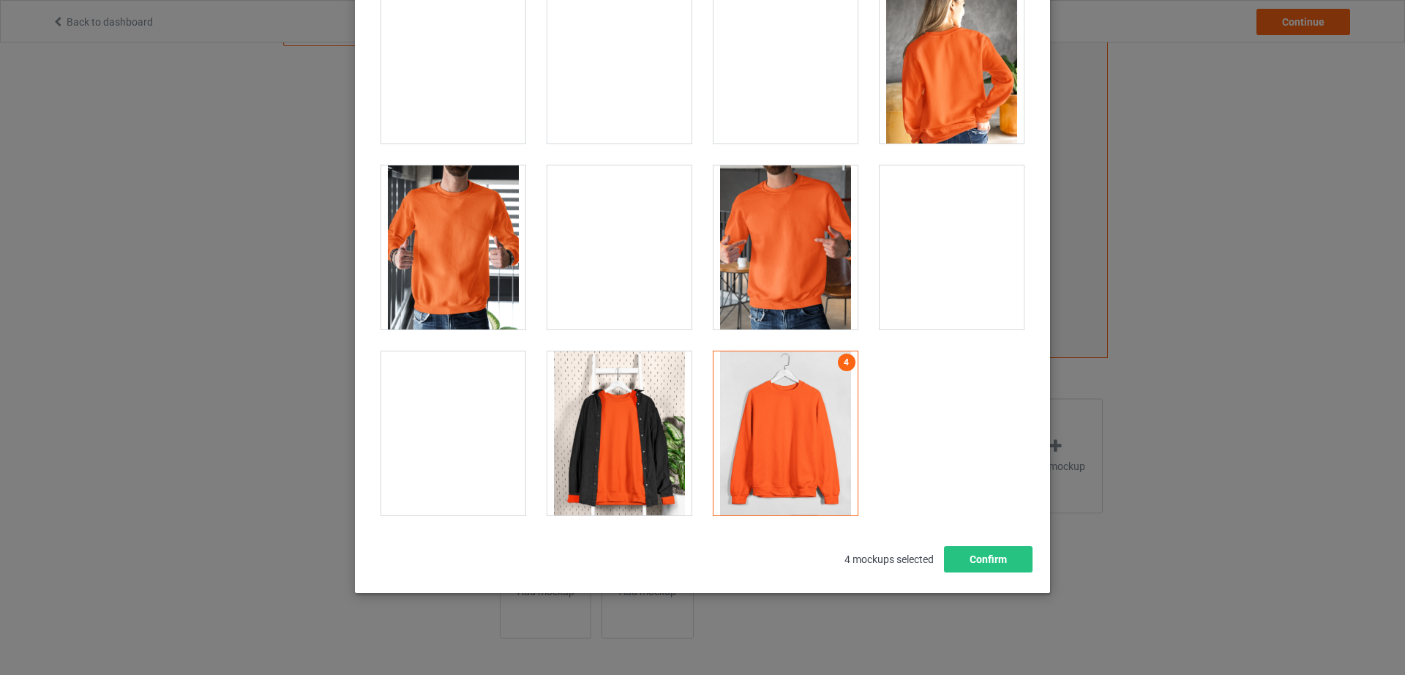
click at [595, 452] on div at bounding box center [619, 433] width 144 height 164
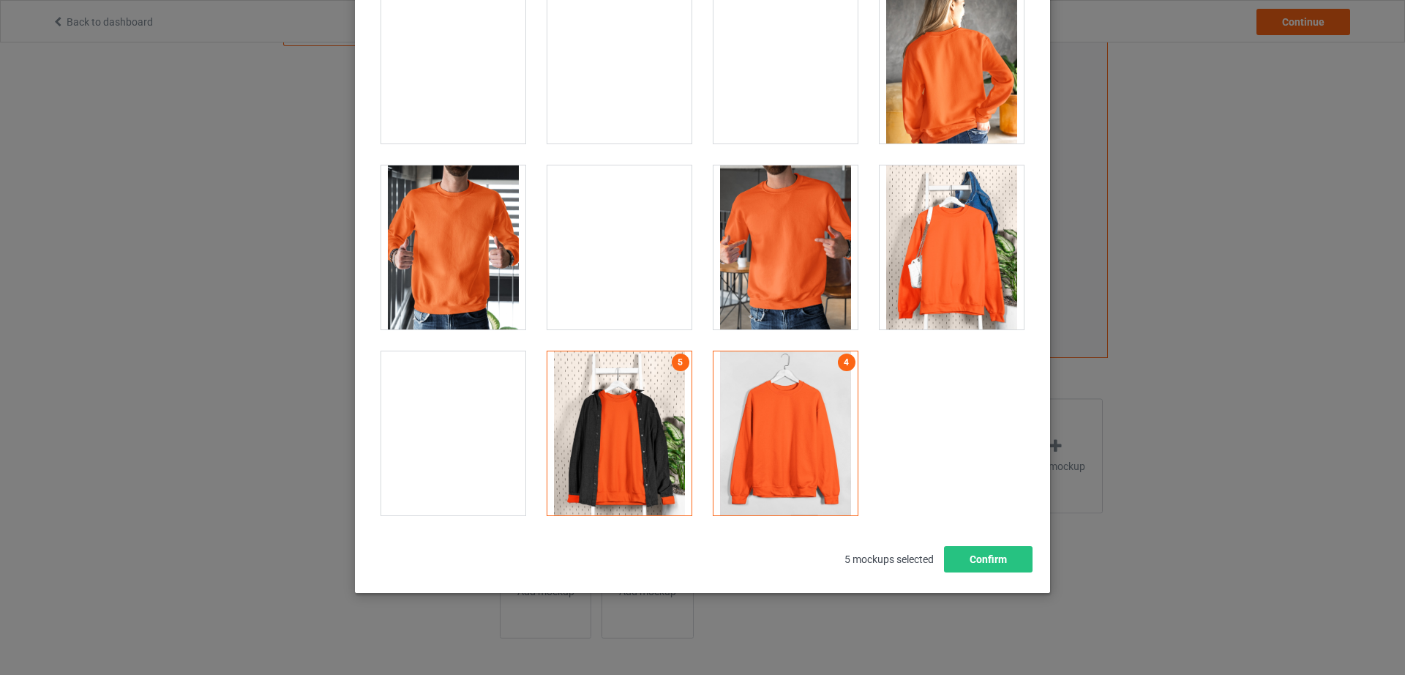
click at [642, 405] on div at bounding box center [619, 433] width 144 height 164
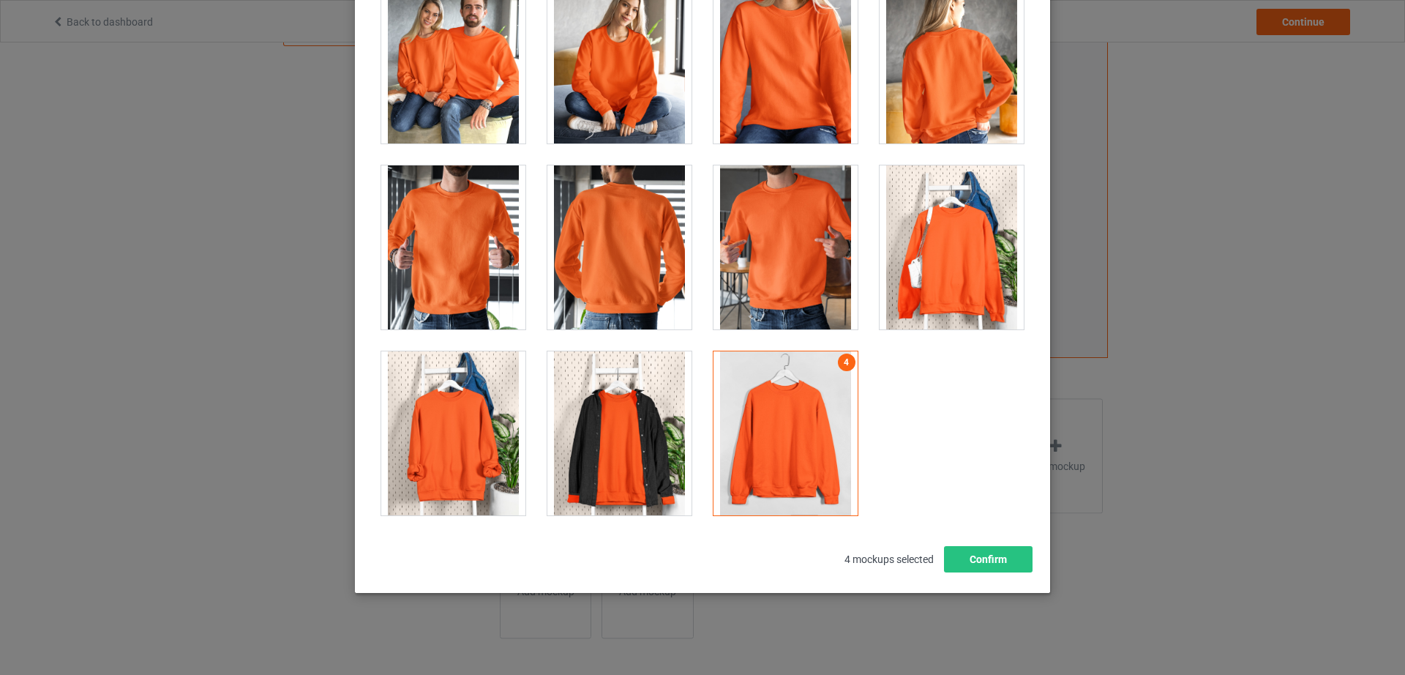
click at [451, 444] on div at bounding box center [453, 433] width 144 height 164
click at [1268, 493] on div "Select mockups visible on campaign page You may select up to 8 mockups 1 2 3 5 …" at bounding box center [702, 337] width 1405 height 675
click at [1003, 558] on button "Confirm" at bounding box center [988, 559] width 89 height 26
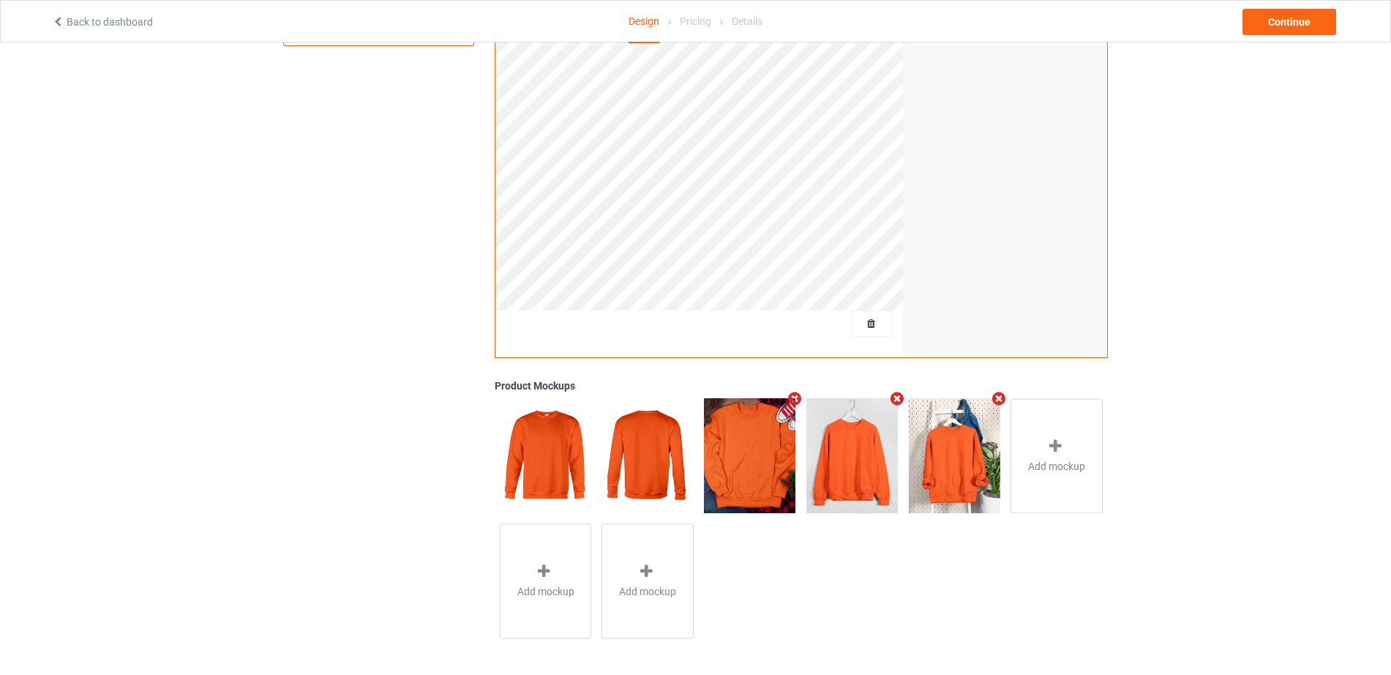
click at [1328, 261] on div "Design Select colors for each of the products and upload an artwork file to des…" at bounding box center [695, 221] width 1391 height 905
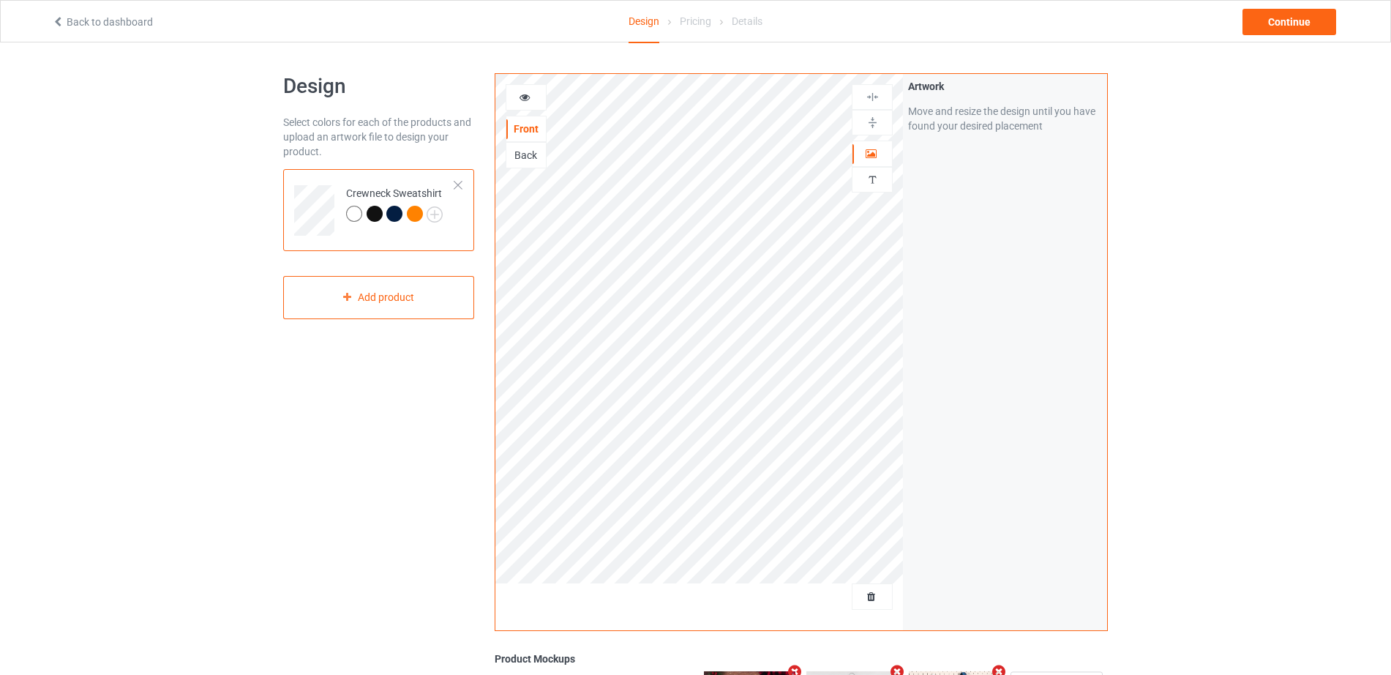
click at [385, 213] on div at bounding box center [377, 216] width 20 height 20
click at [393, 212] on div at bounding box center [394, 214] width 16 height 16
